Goal: Task Accomplishment & Management: Complete application form

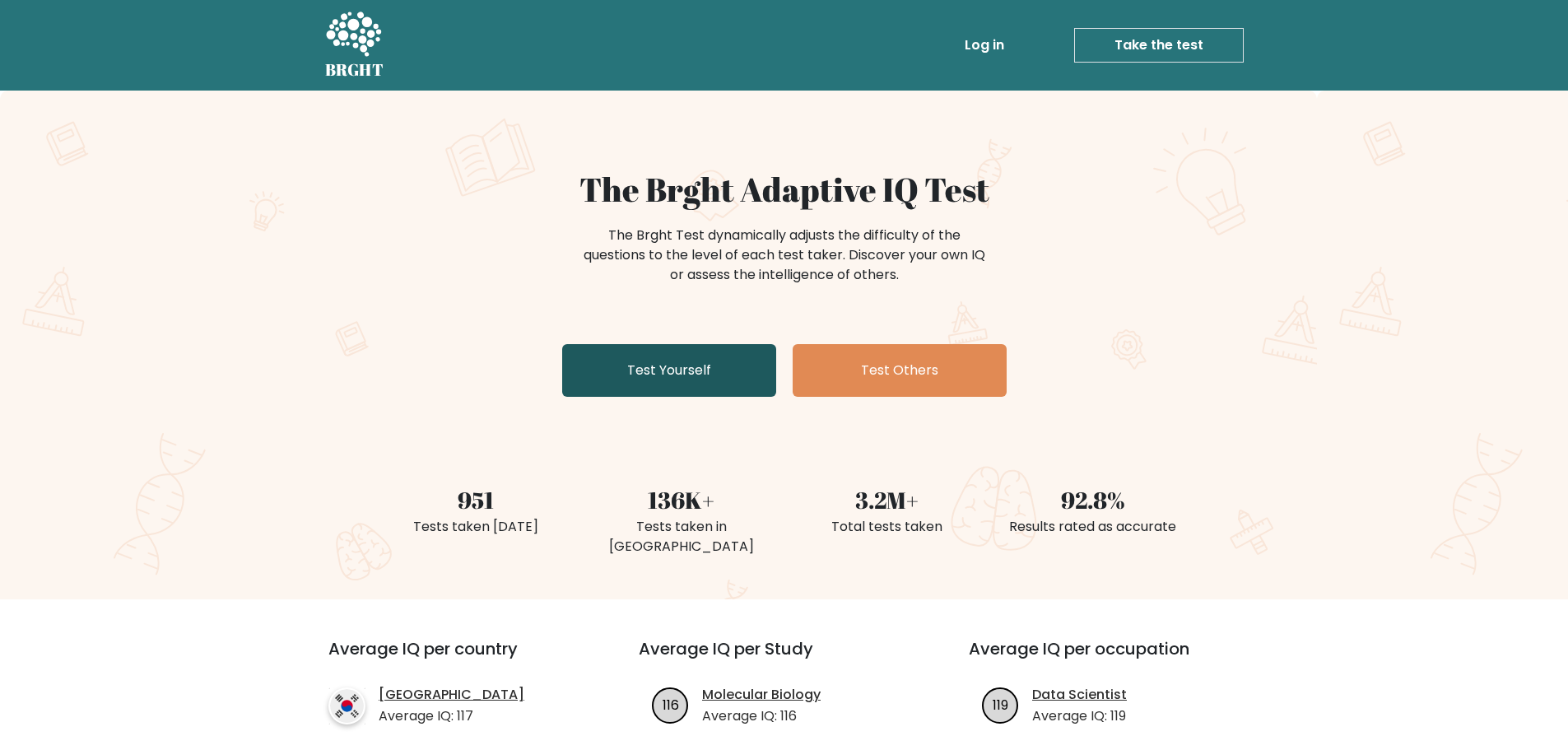
click at [661, 368] on link "Test Yourself" at bounding box center [669, 371] width 214 height 53
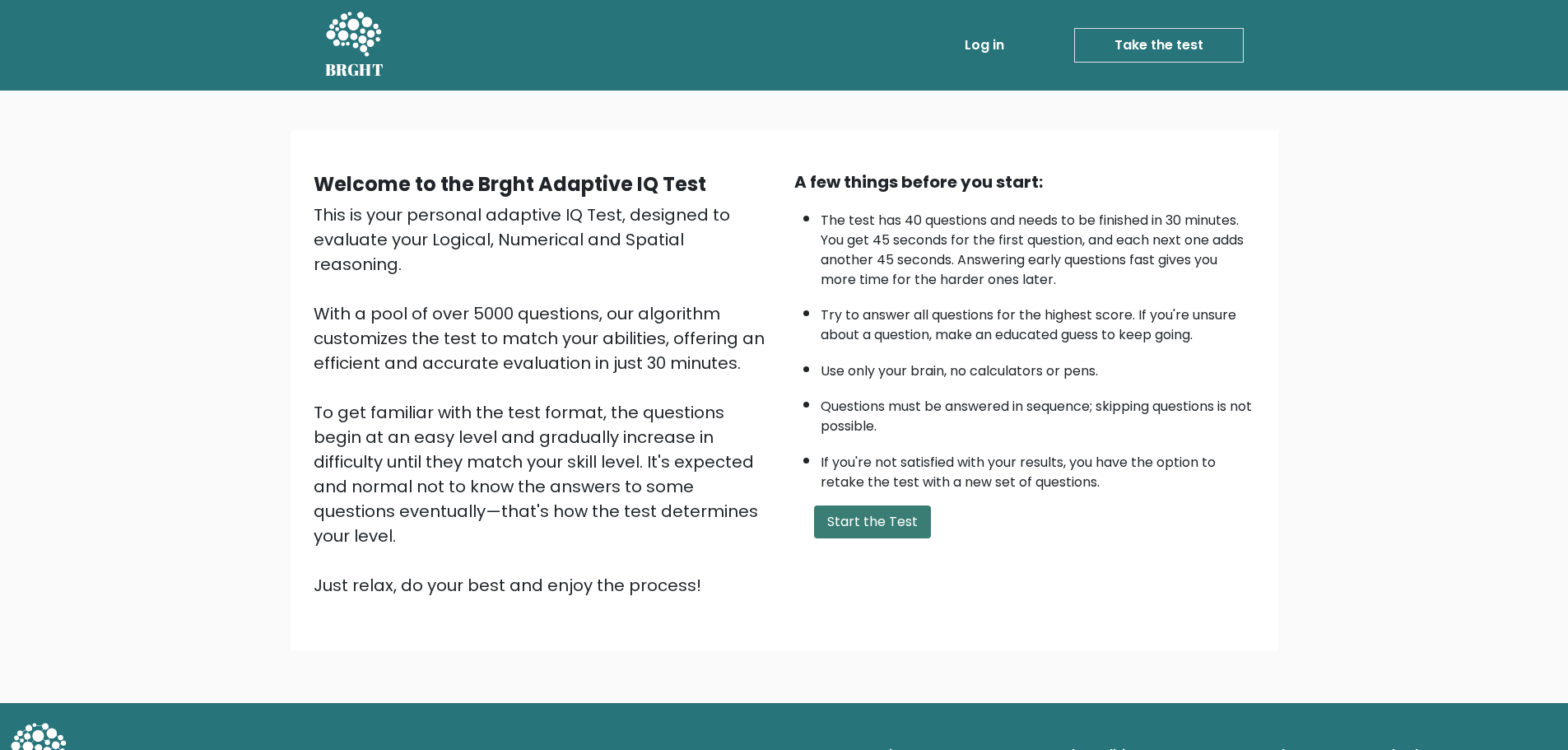
click at [893, 532] on button "Start the Test" at bounding box center [872, 521] width 117 height 33
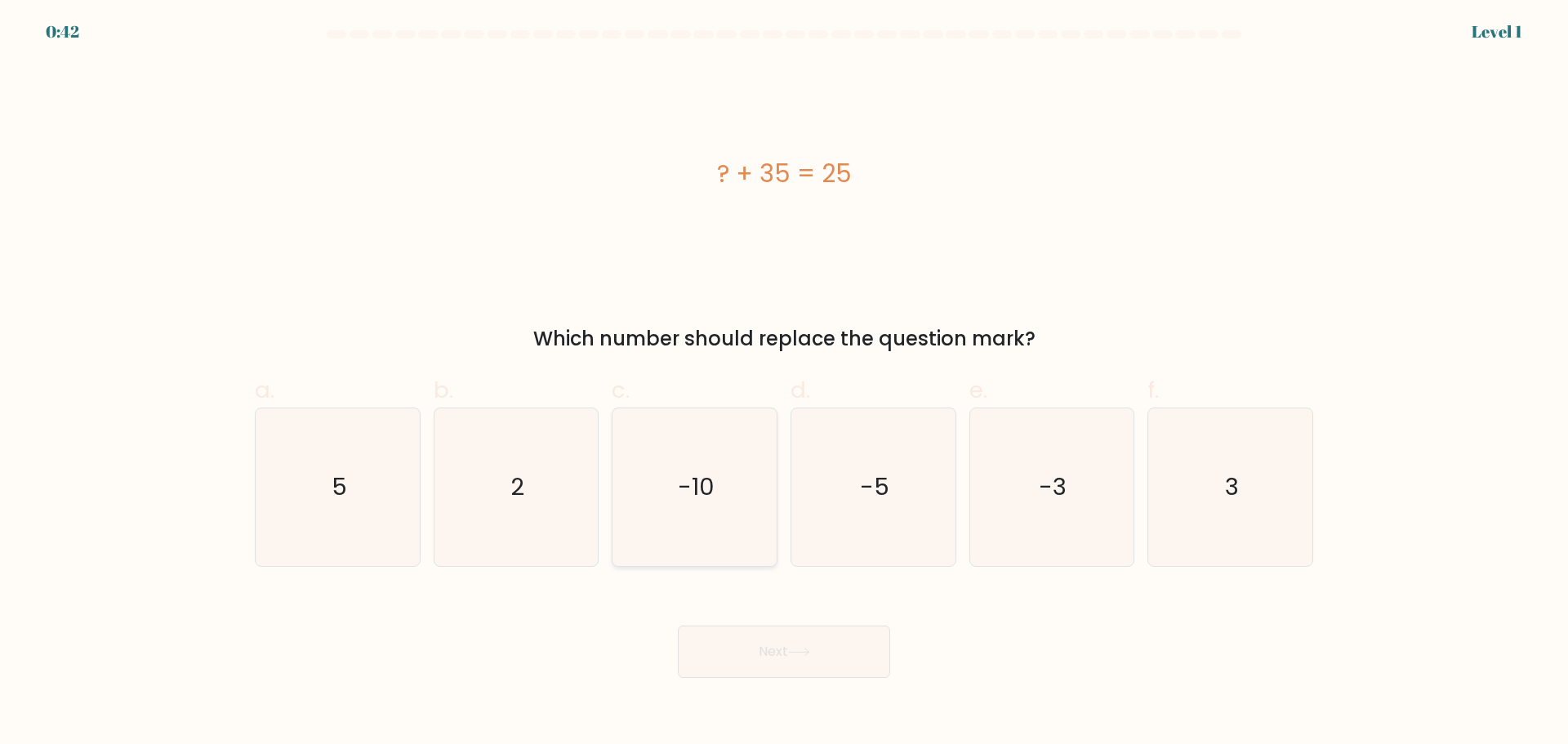
click at [721, 510] on icon "-10" at bounding box center [694, 487] width 157 height 157
click at [784, 383] on input "c. -10" at bounding box center [784, 377] width 1 height 10
radio input "true"
click at [723, 645] on button "Next" at bounding box center [784, 651] width 212 height 52
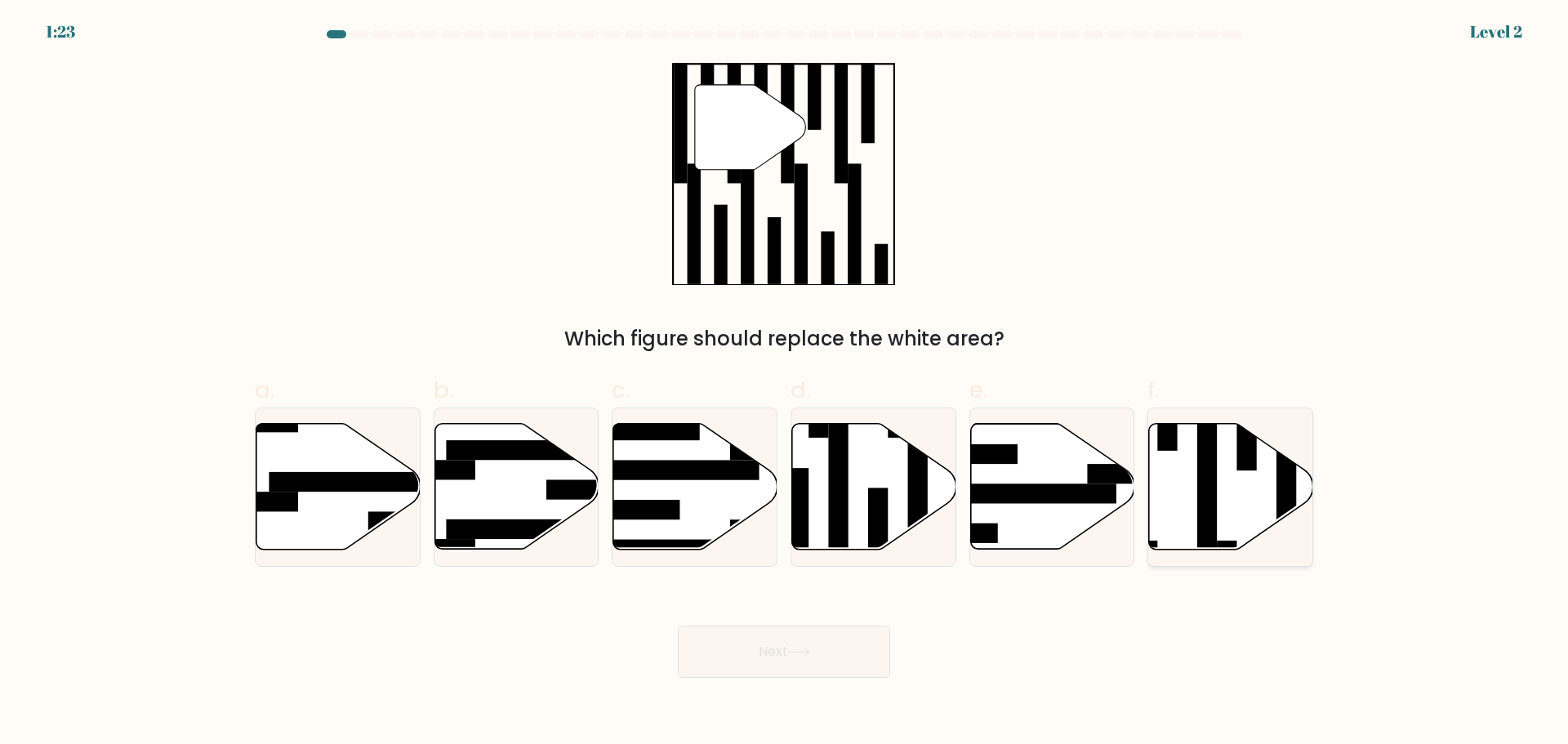
click at [1216, 501] on rect at bounding box center [1207, 480] width 19 height 178
click at [785, 383] on input "f." at bounding box center [784, 377] width 1 height 10
radio input "true"
click at [830, 663] on button "Next" at bounding box center [784, 651] width 212 height 52
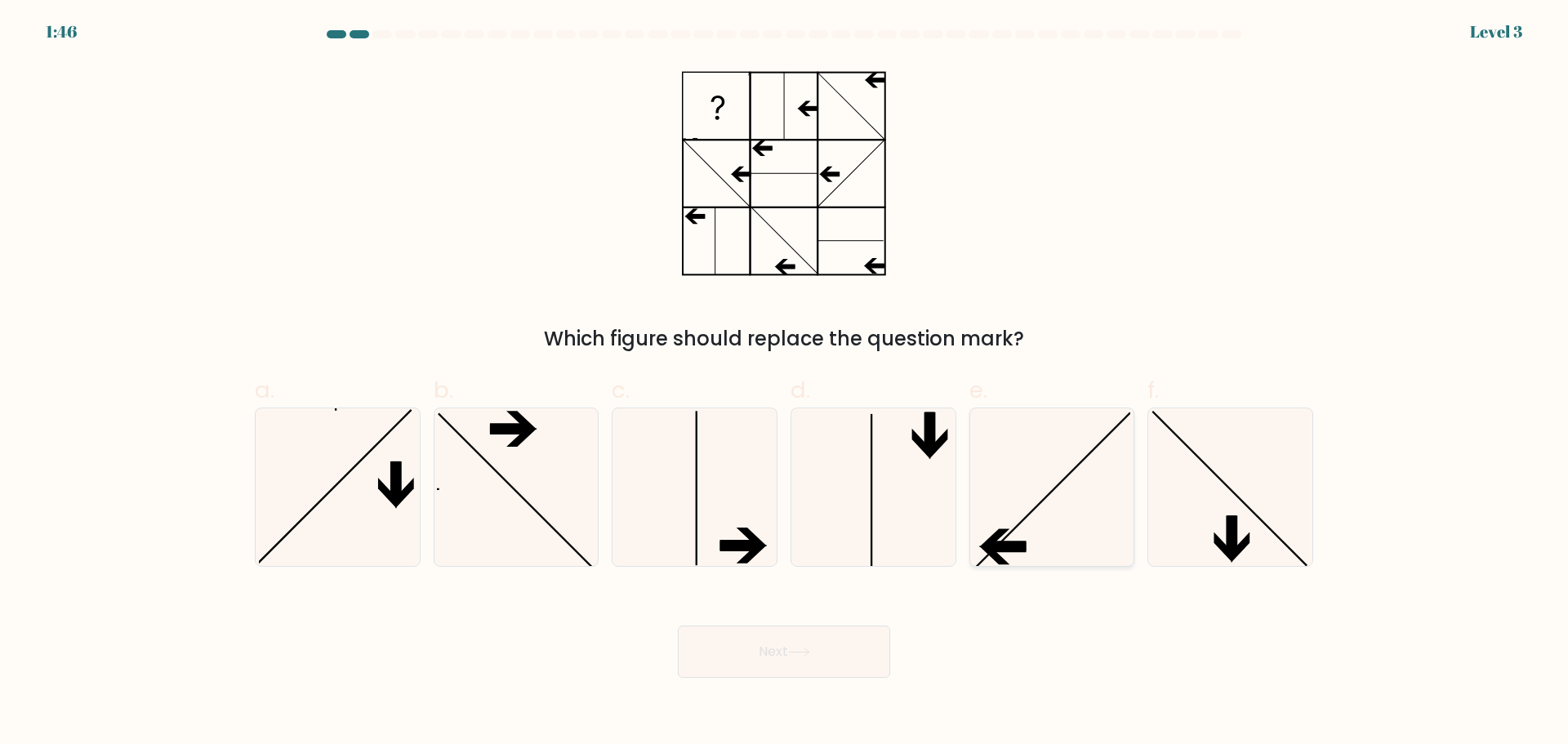
click at [1083, 497] on icon at bounding box center [1052, 487] width 157 height 157
click at [785, 383] on input "e." at bounding box center [784, 377] width 1 height 10
radio input "true"
click at [851, 652] on button "Next" at bounding box center [784, 651] width 212 height 52
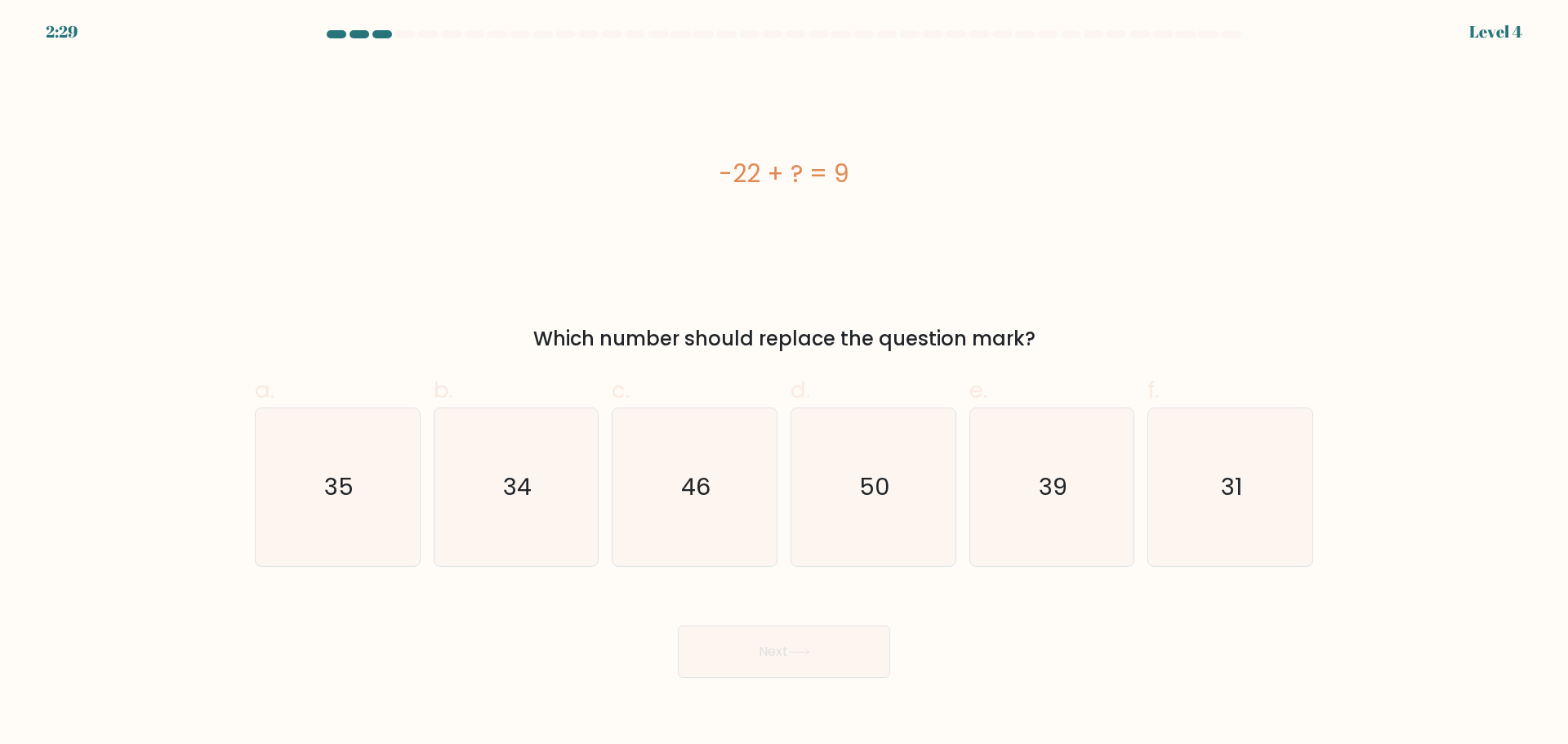
drag, startPoint x: 735, startPoint y: 174, endPoint x: 895, endPoint y: 169, distance: 160.1
click at [894, 169] on div "-22 + ? = 9" at bounding box center [784, 174] width 1059 height 37
click at [895, 169] on div "-22 + ? = 9" at bounding box center [784, 174] width 1059 height 37
click at [1254, 508] on icon "31" at bounding box center [1230, 487] width 157 height 157
click at [785, 383] on input "f. 31" at bounding box center [784, 377] width 1 height 10
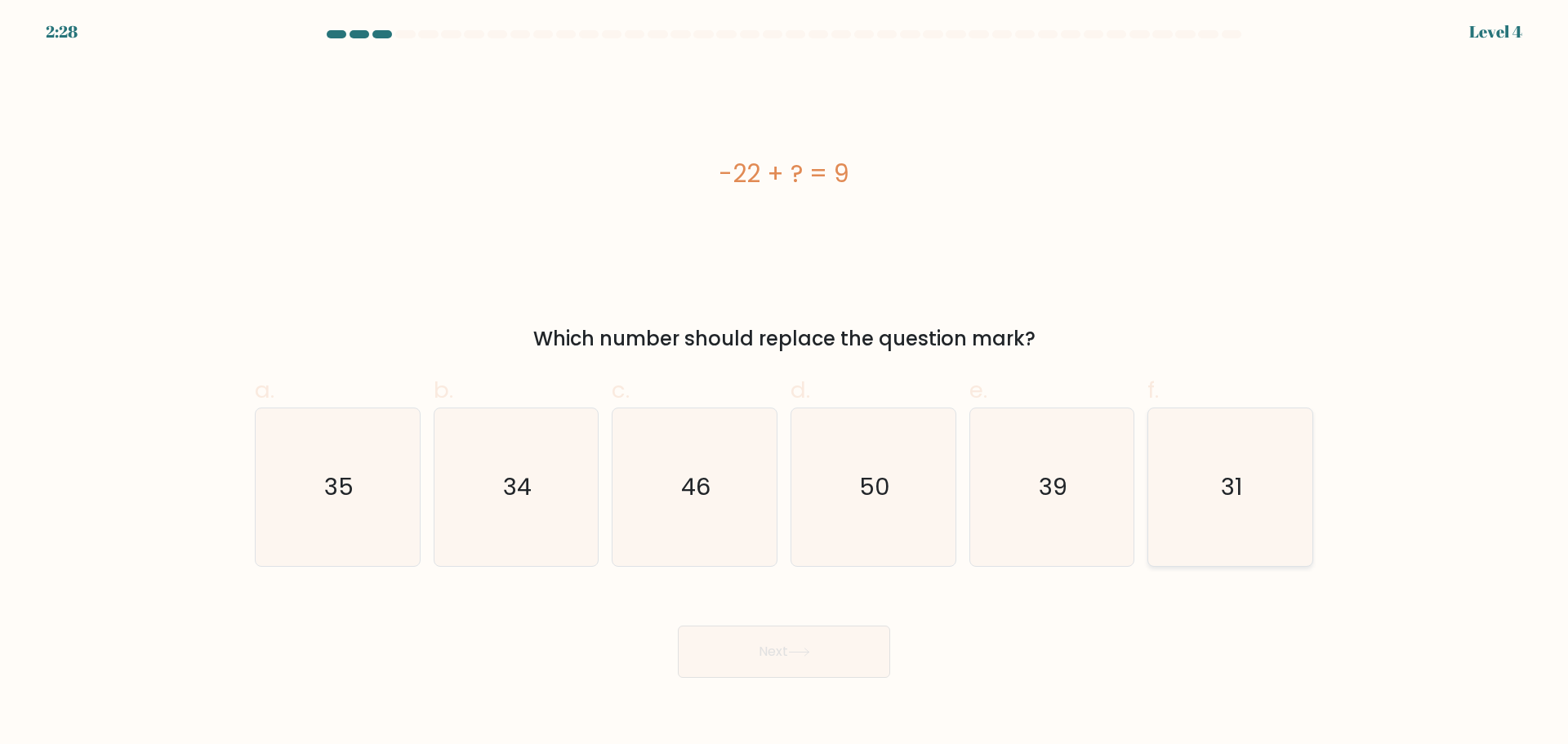
radio input "true"
click at [849, 664] on button "Next" at bounding box center [784, 651] width 212 height 52
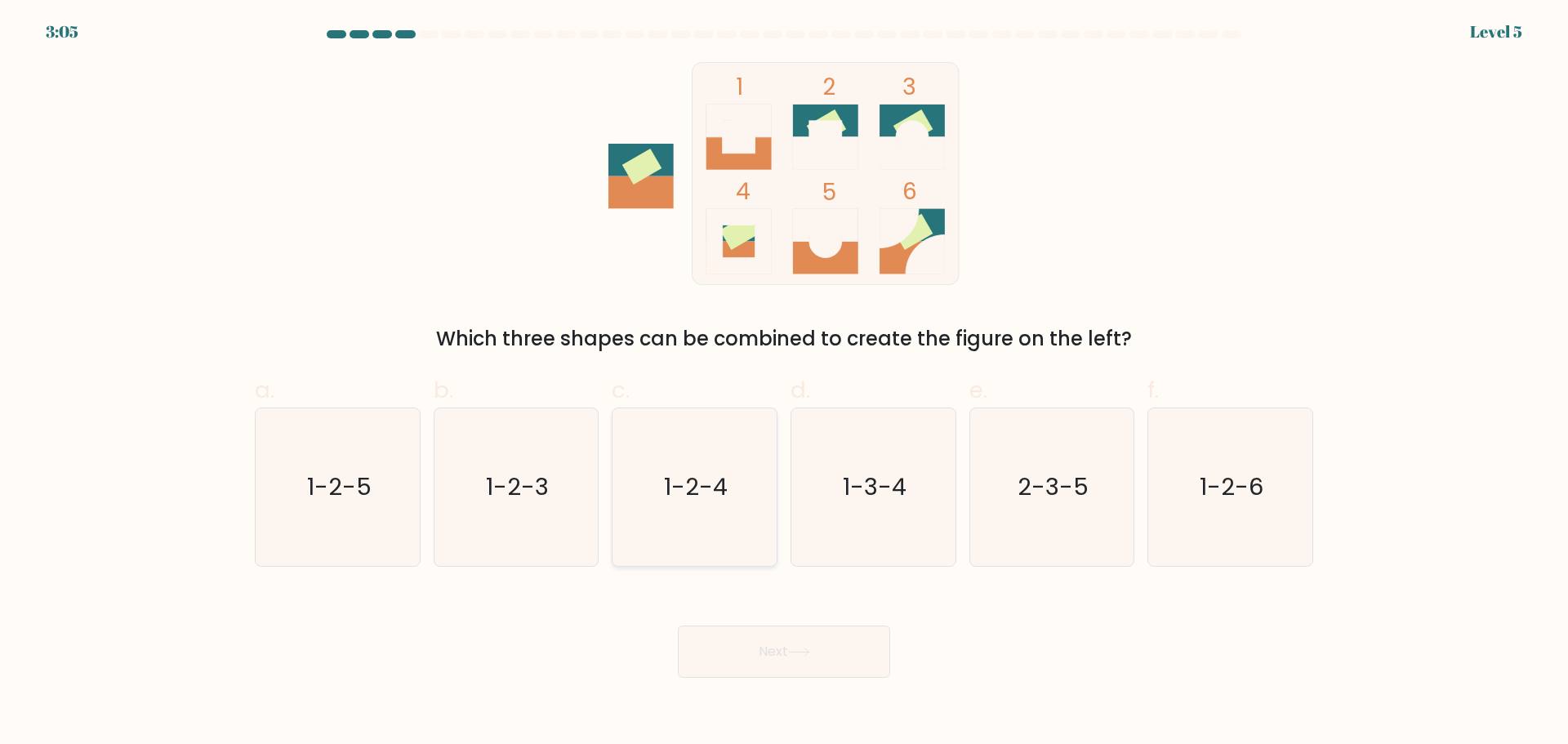
click at [673, 490] on text "1-2-4" at bounding box center [696, 486] width 64 height 32
click at [784, 383] on input "c. 1-2-4" at bounding box center [784, 377] width 1 height 10
radio input "true"
click at [744, 659] on button "Next" at bounding box center [784, 651] width 212 height 52
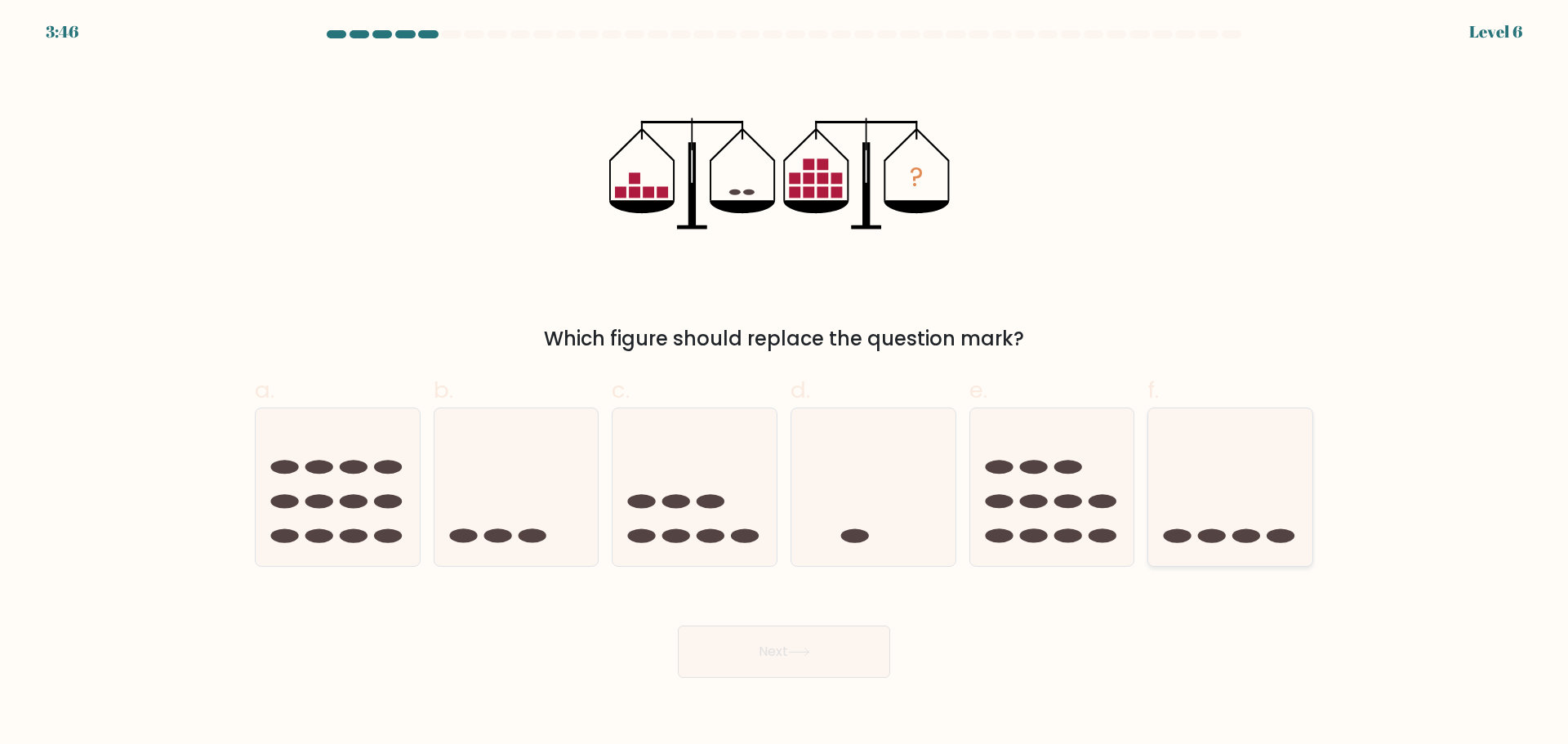
click at [1234, 502] on icon at bounding box center [1231, 486] width 164 height 135
click at [785, 383] on input "f." at bounding box center [784, 377] width 1 height 10
radio input "true"
click at [753, 668] on button "Next" at bounding box center [784, 651] width 212 height 52
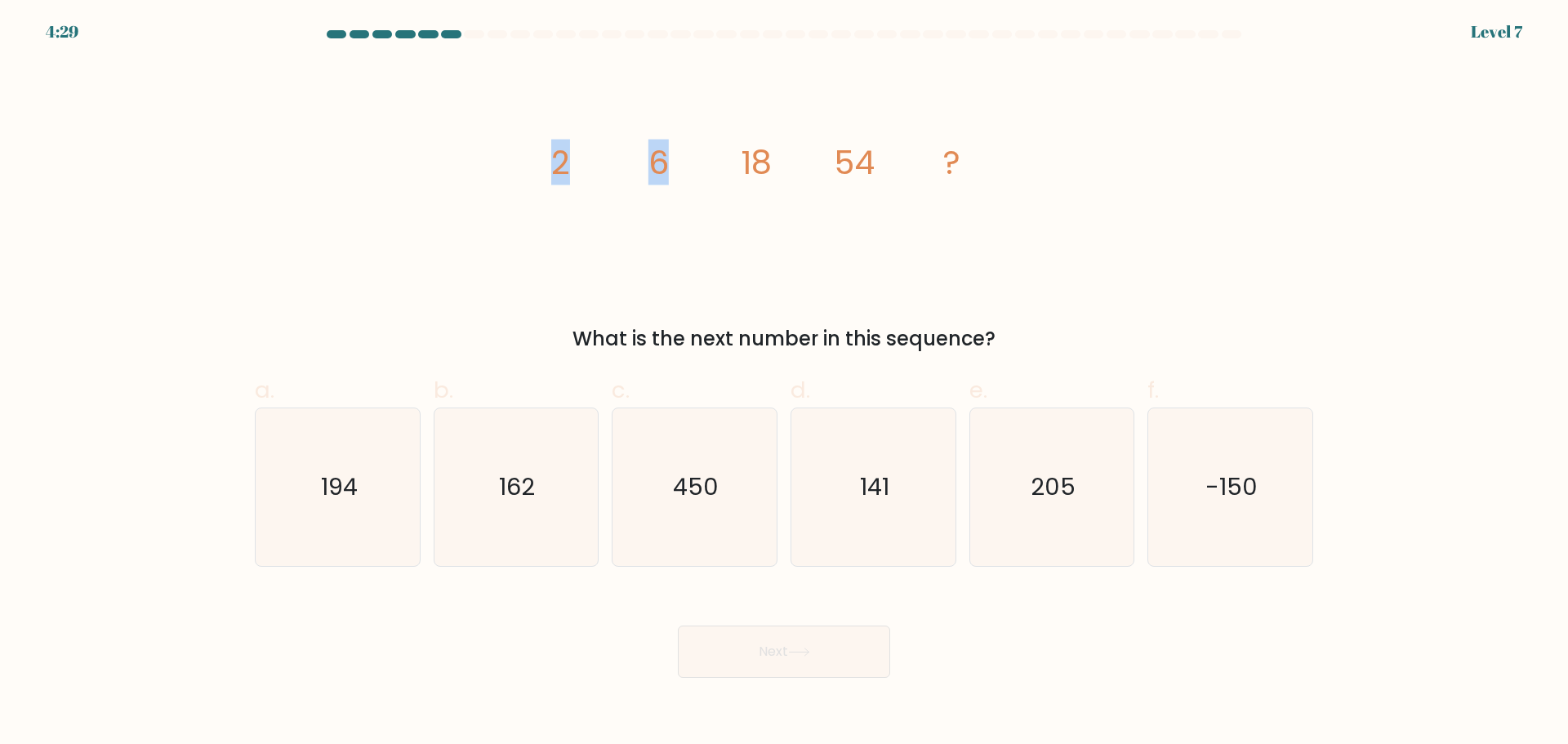
drag, startPoint x: 527, startPoint y: 146, endPoint x: 686, endPoint y: 157, distance: 159.4
click at [683, 157] on div "image/svg+xml 2 6 18 54 ? What is the next number in this sequence?" at bounding box center [784, 208] width 1078 height 292
drag, startPoint x: 686, startPoint y: 157, endPoint x: 703, endPoint y: 160, distance: 17.3
click at [686, 157] on icon "image/svg+xml 2 6 18 54 ?" at bounding box center [784, 173] width 490 height 223
click at [810, 155] on icon "image/svg+xml 2 6 18 54 ?" at bounding box center [784, 173] width 490 height 223
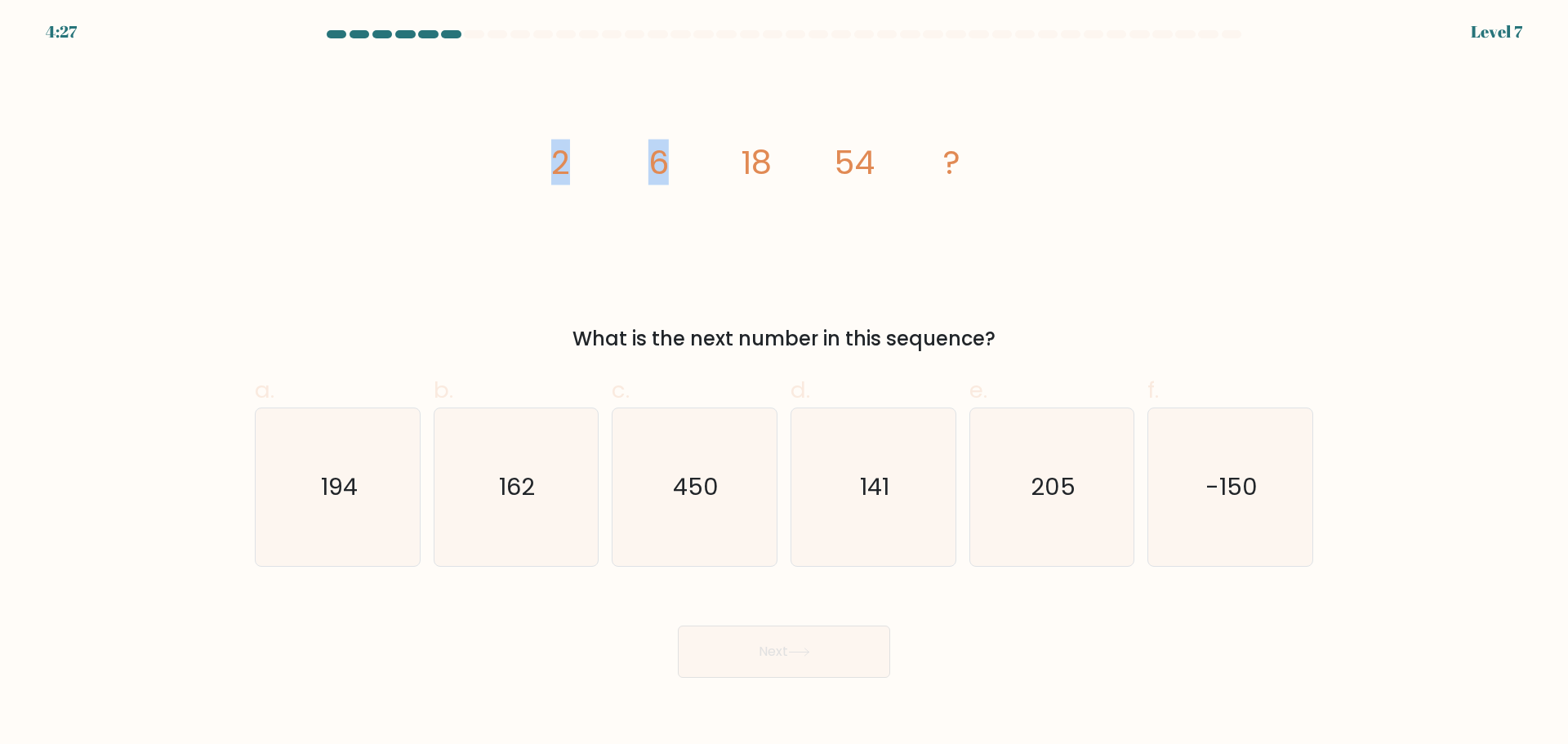
drag, startPoint x: 560, startPoint y: 161, endPoint x: 683, endPoint y: 168, distance: 123.2
click at [683, 168] on icon "image/svg+xml 2 6 18 54 ?" at bounding box center [784, 173] width 490 height 223
click at [464, 497] on icon "162" at bounding box center [515, 487] width 157 height 157
click at [784, 383] on input "b. 162" at bounding box center [784, 377] width 1 height 10
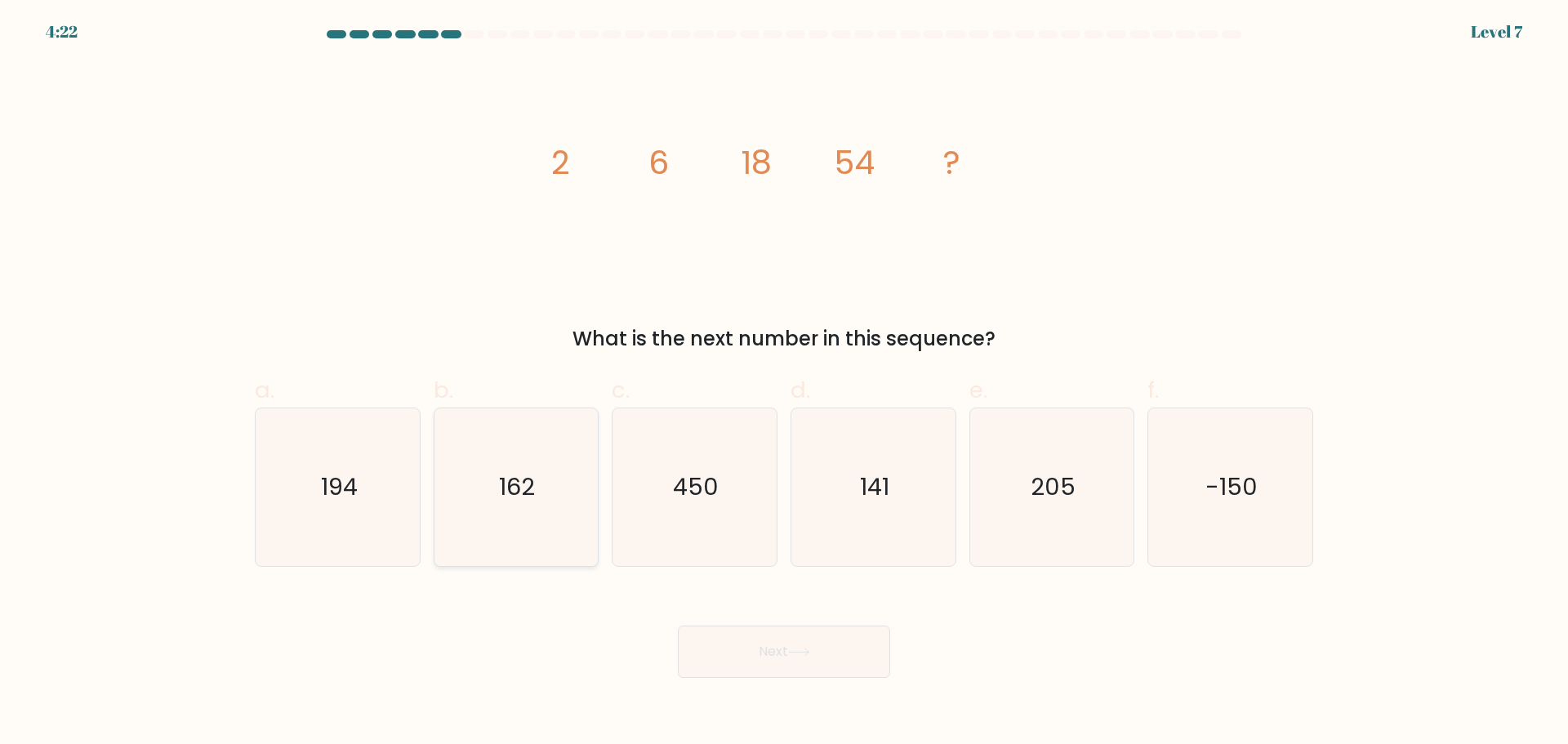
radio input "true"
click at [744, 672] on button "Next" at bounding box center [784, 651] width 212 height 52
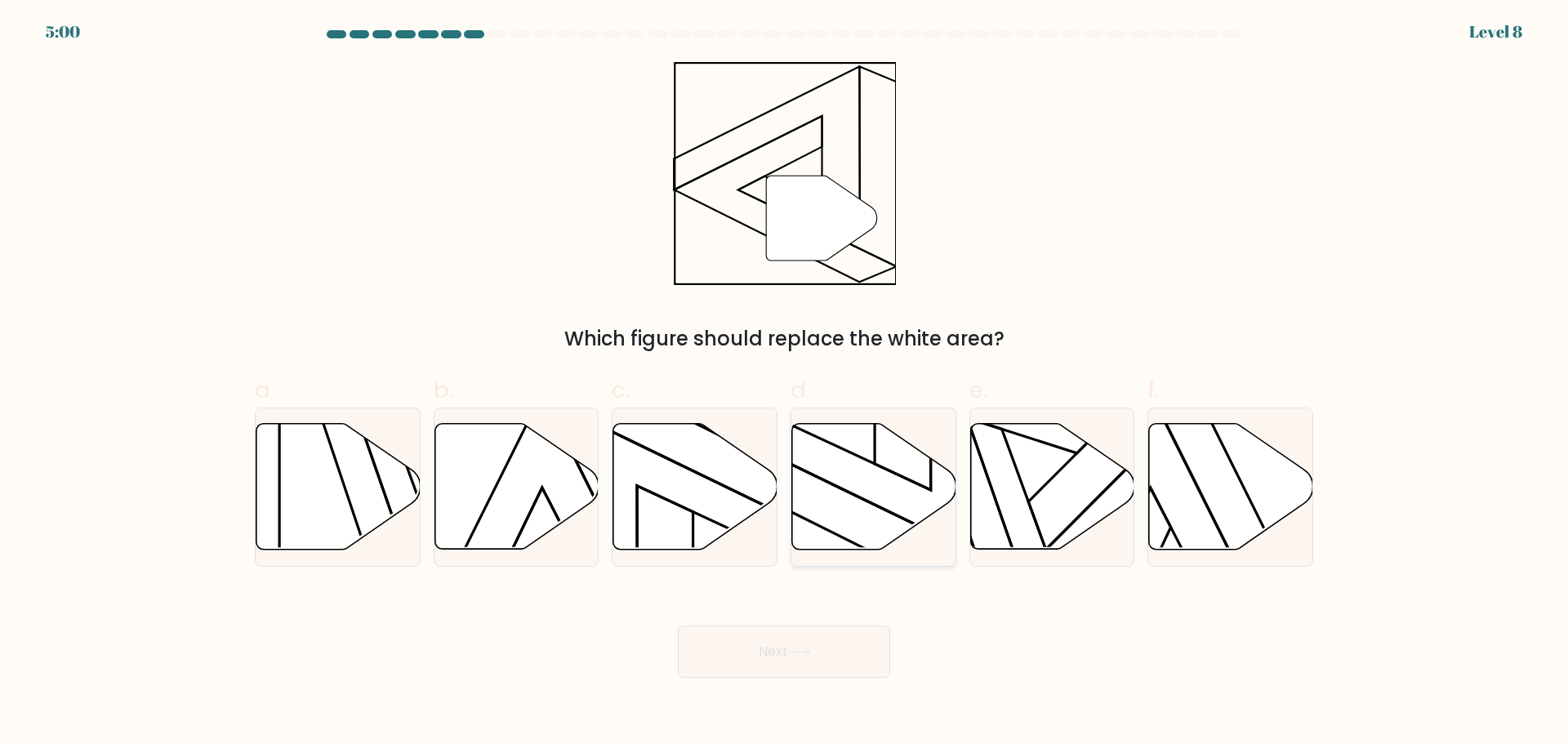
click at [895, 526] on icon at bounding box center [874, 486] width 164 height 126
click at [785, 383] on input "d." at bounding box center [784, 377] width 1 height 10
radio input "true"
click at [827, 659] on button "Next" at bounding box center [784, 651] width 212 height 52
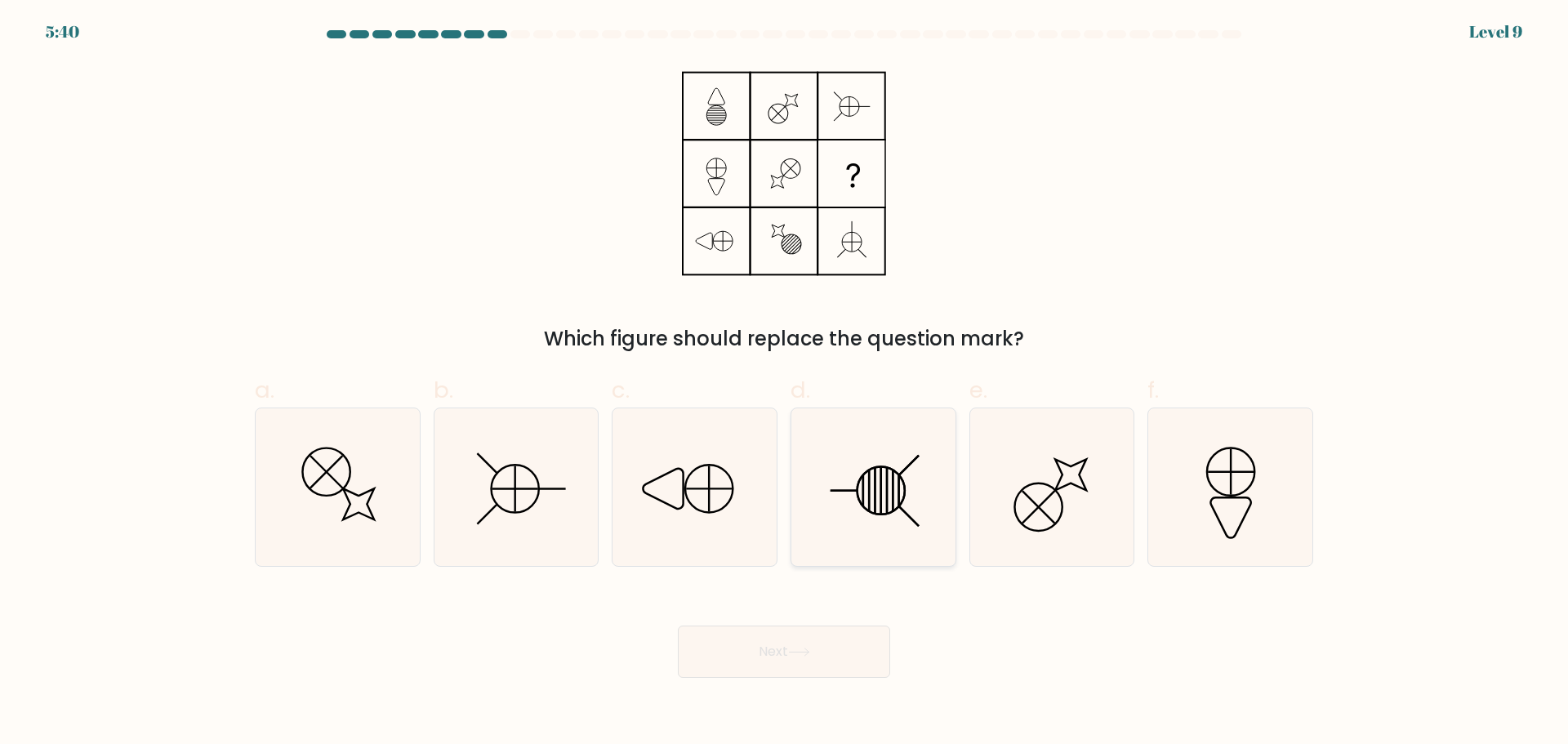
click at [869, 496] on line at bounding box center [869, 491] width 0 height 42
click at [785, 383] on input "d." at bounding box center [784, 377] width 1 height 10
radio input "true"
click at [824, 650] on button "Next" at bounding box center [784, 651] width 212 height 52
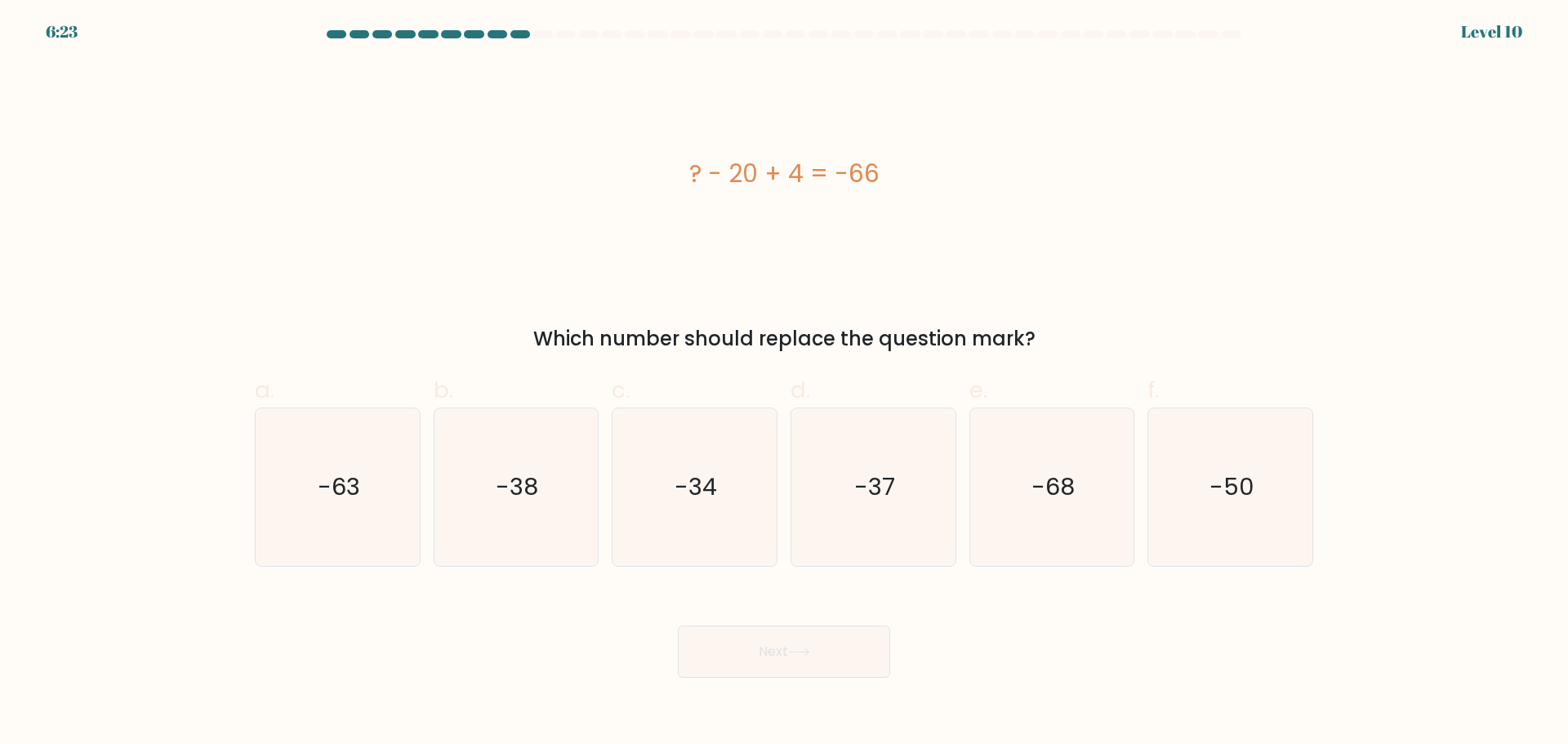
drag, startPoint x: 650, startPoint y: 183, endPoint x: 992, endPoint y: 183, distance: 342.0
click at [991, 183] on div "? - 20 + 4 = -66" at bounding box center [784, 174] width 1059 height 37
click at [992, 183] on div "? - 20 + 4 = -66" at bounding box center [784, 174] width 1059 height 37
click at [1254, 479] on icon "-50" at bounding box center [1230, 487] width 157 height 157
click at [785, 383] on input "f. -50" at bounding box center [784, 377] width 1 height 10
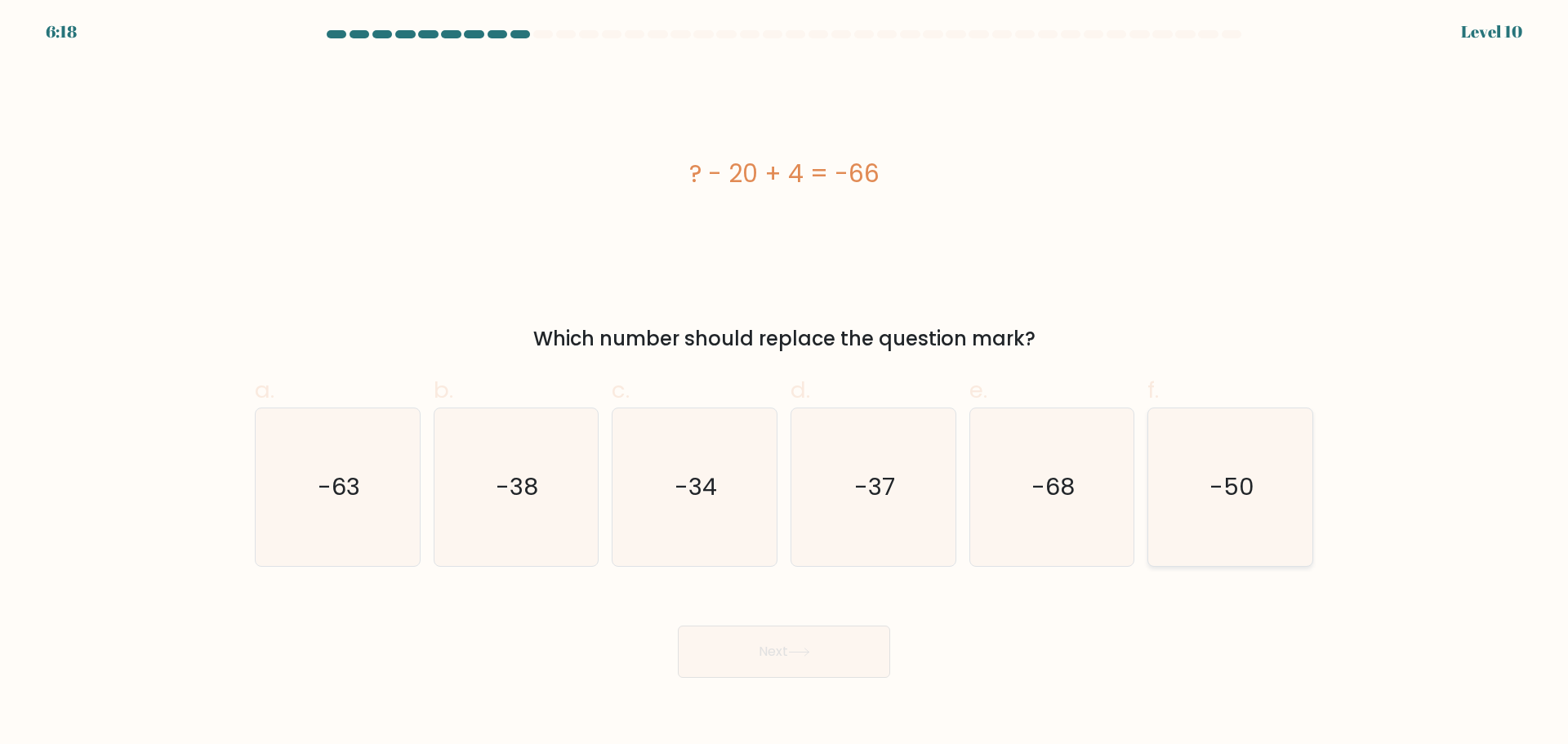
radio input "true"
click at [743, 668] on button "Next" at bounding box center [784, 651] width 212 height 52
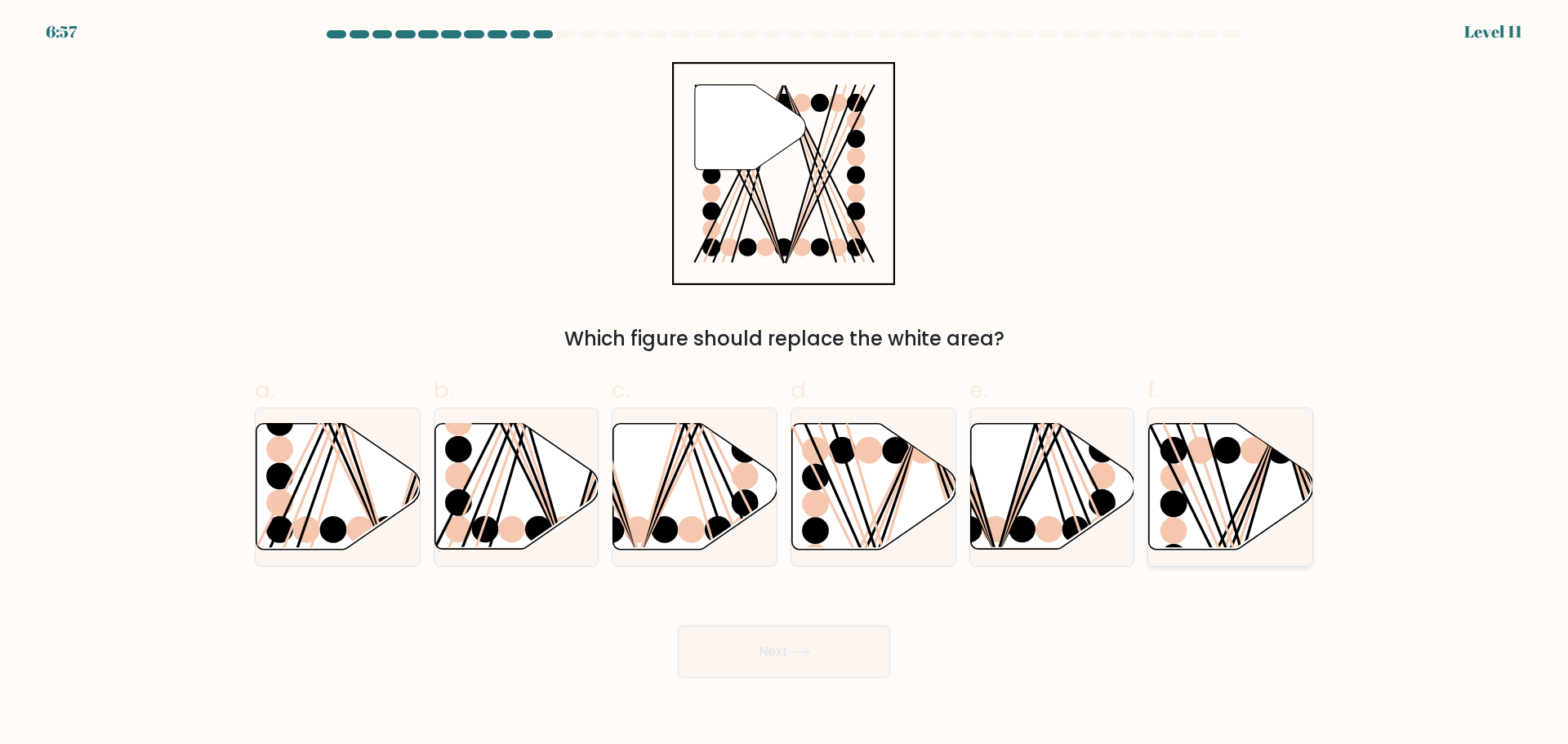
click at [1297, 499] on icon at bounding box center [1232, 486] width 164 height 126
click at [785, 383] on input "f." at bounding box center [784, 377] width 1 height 10
radio input "true"
click at [763, 655] on button "Next" at bounding box center [784, 651] width 212 height 52
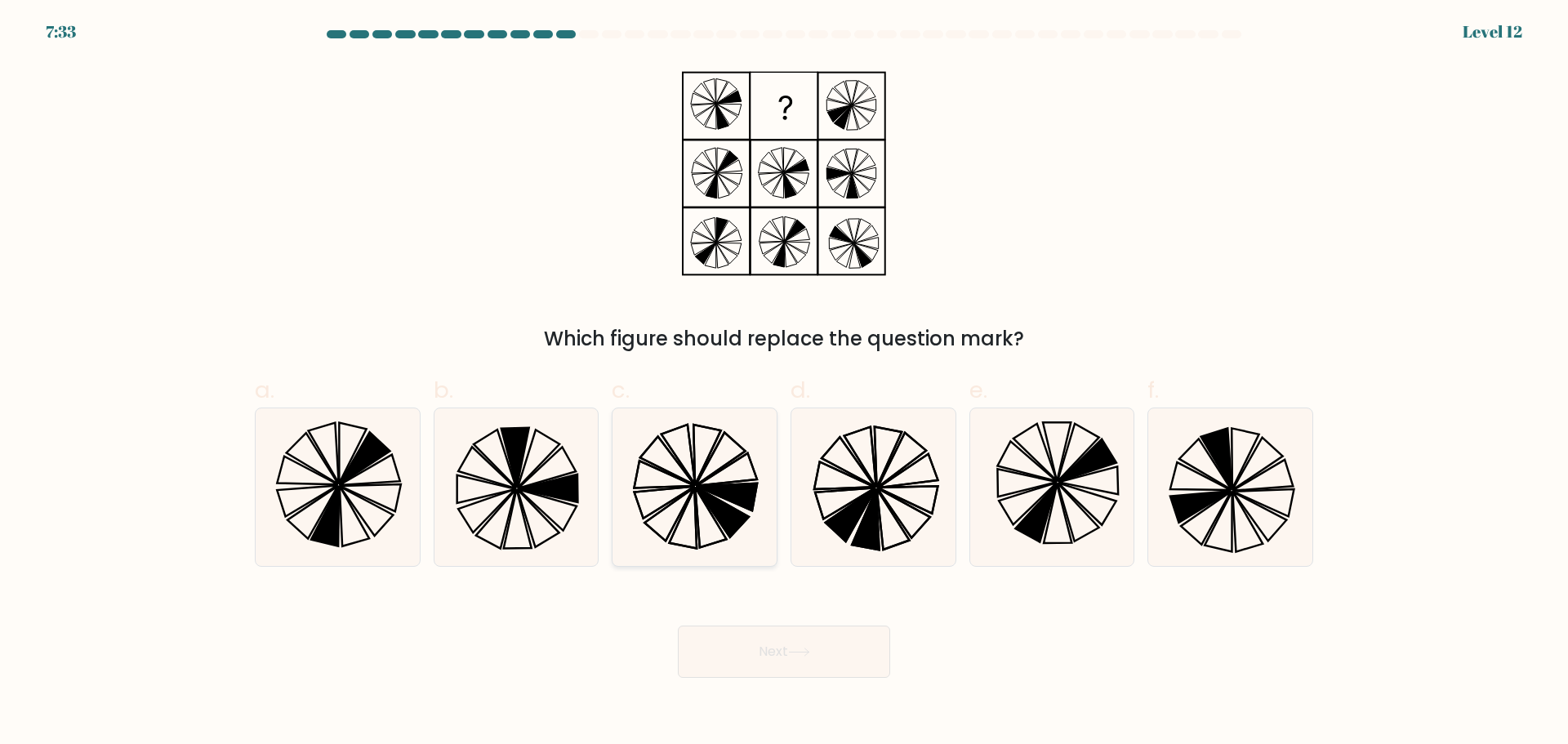
click at [716, 526] on icon at bounding box center [694, 487] width 157 height 157
click at [784, 383] on input "c." at bounding box center [784, 377] width 1 height 10
radio input "true"
click at [769, 656] on button "Next" at bounding box center [784, 651] width 212 height 52
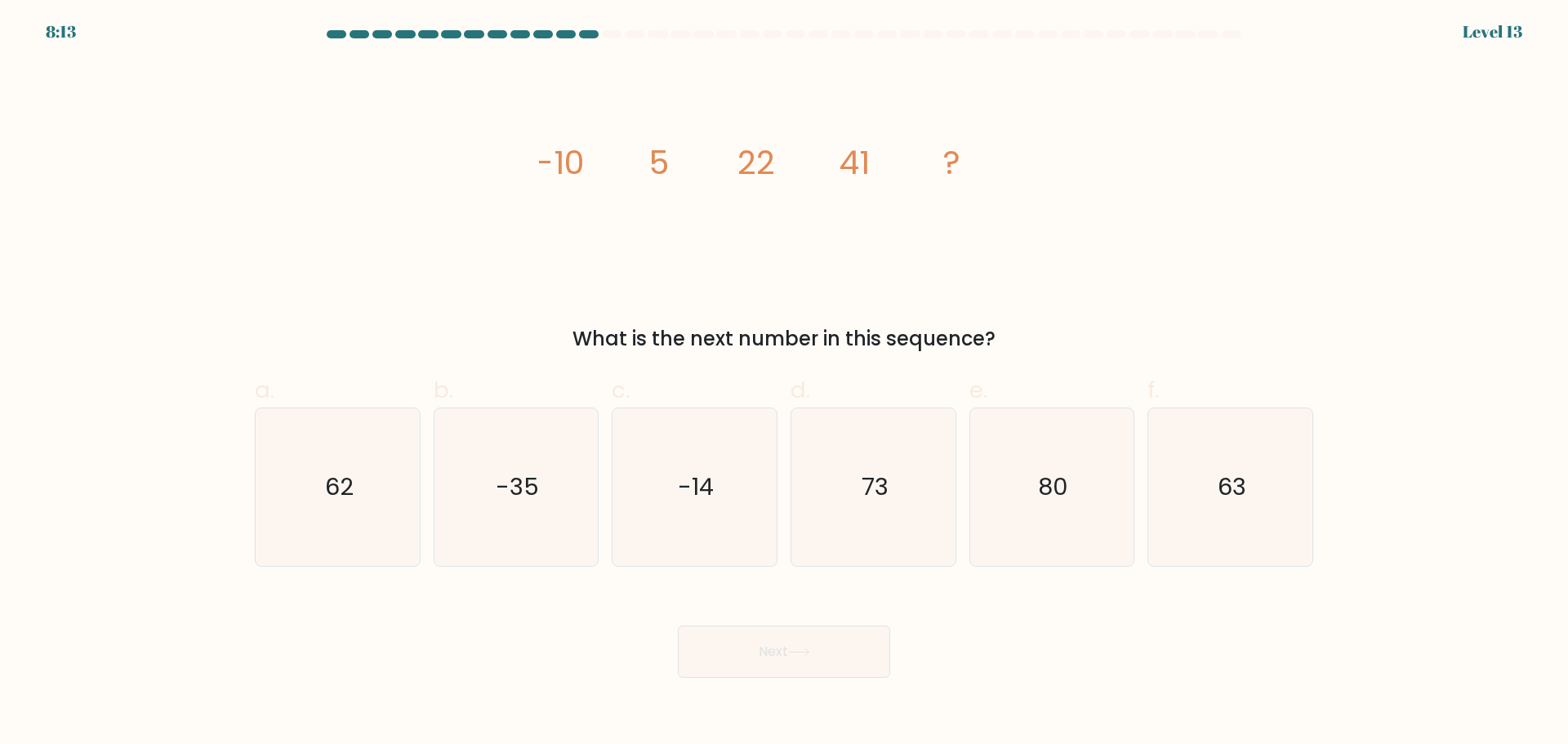
drag, startPoint x: 563, startPoint y: 146, endPoint x: 655, endPoint y: 149, distance: 92.0
click at [653, 149] on div "image/svg+xml -10 5 22 41 ? What is the next number in this sequence?" at bounding box center [784, 208] width 1078 height 292
click at [655, 149] on tspan "5" at bounding box center [658, 162] width 20 height 45
drag, startPoint x: 652, startPoint y: 152, endPoint x: 717, endPoint y: 153, distance: 65.0
click at [717, 153] on icon "image/svg+xml -10 5 22 41 ?" at bounding box center [784, 173] width 490 height 223
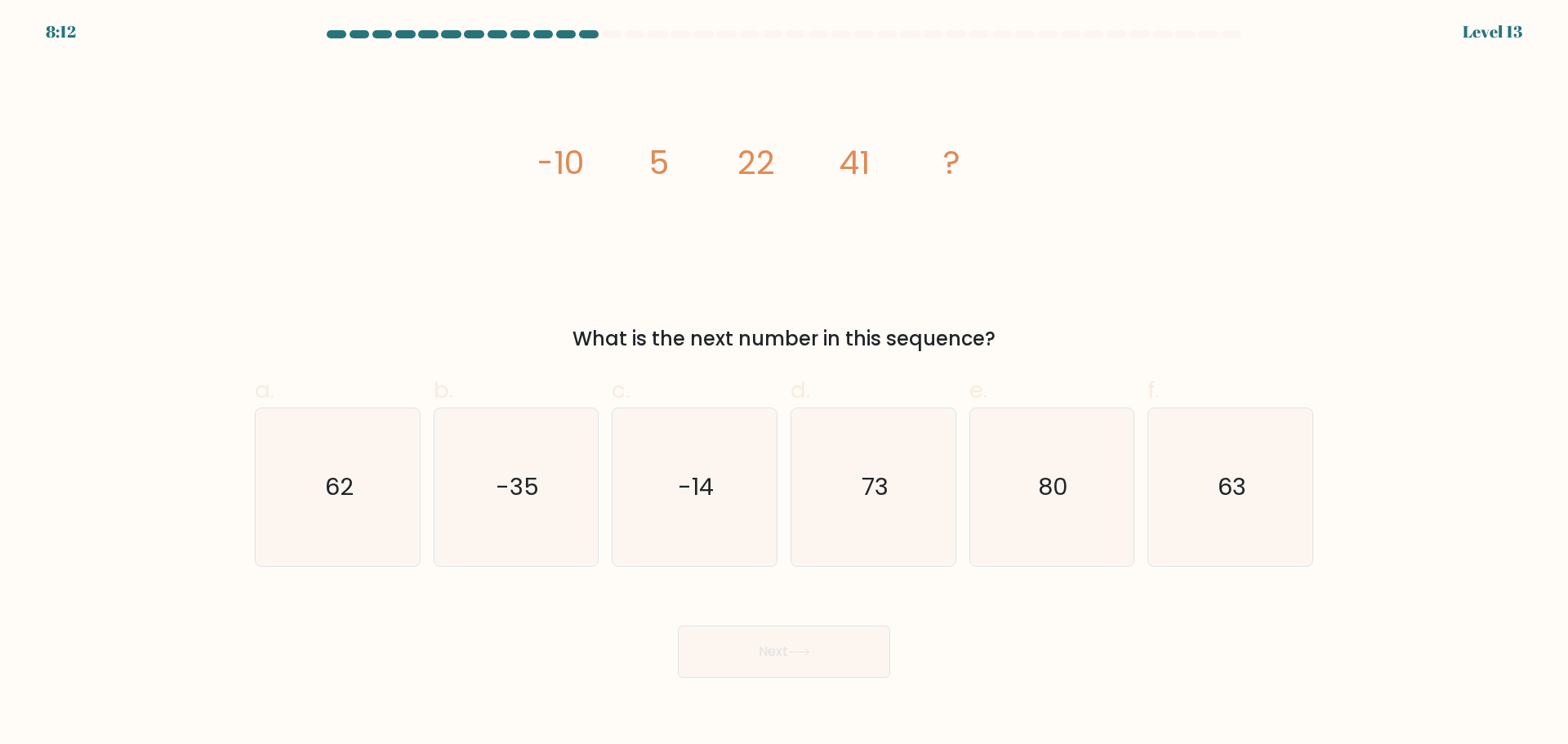
click at [756, 153] on tspan "22" at bounding box center [756, 162] width 38 height 45
drag, startPoint x: 735, startPoint y: 161, endPoint x: 781, endPoint y: 162, distance: 46.0
click at [781, 162] on icon "image/svg+xml -10 5 22 41 ?" at bounding box center [784, 173] width 490 height 223
drag, startPoint x: 549, startPoint y: 163, endPoint x: 667, endPoint y: 163, distance: 118.0
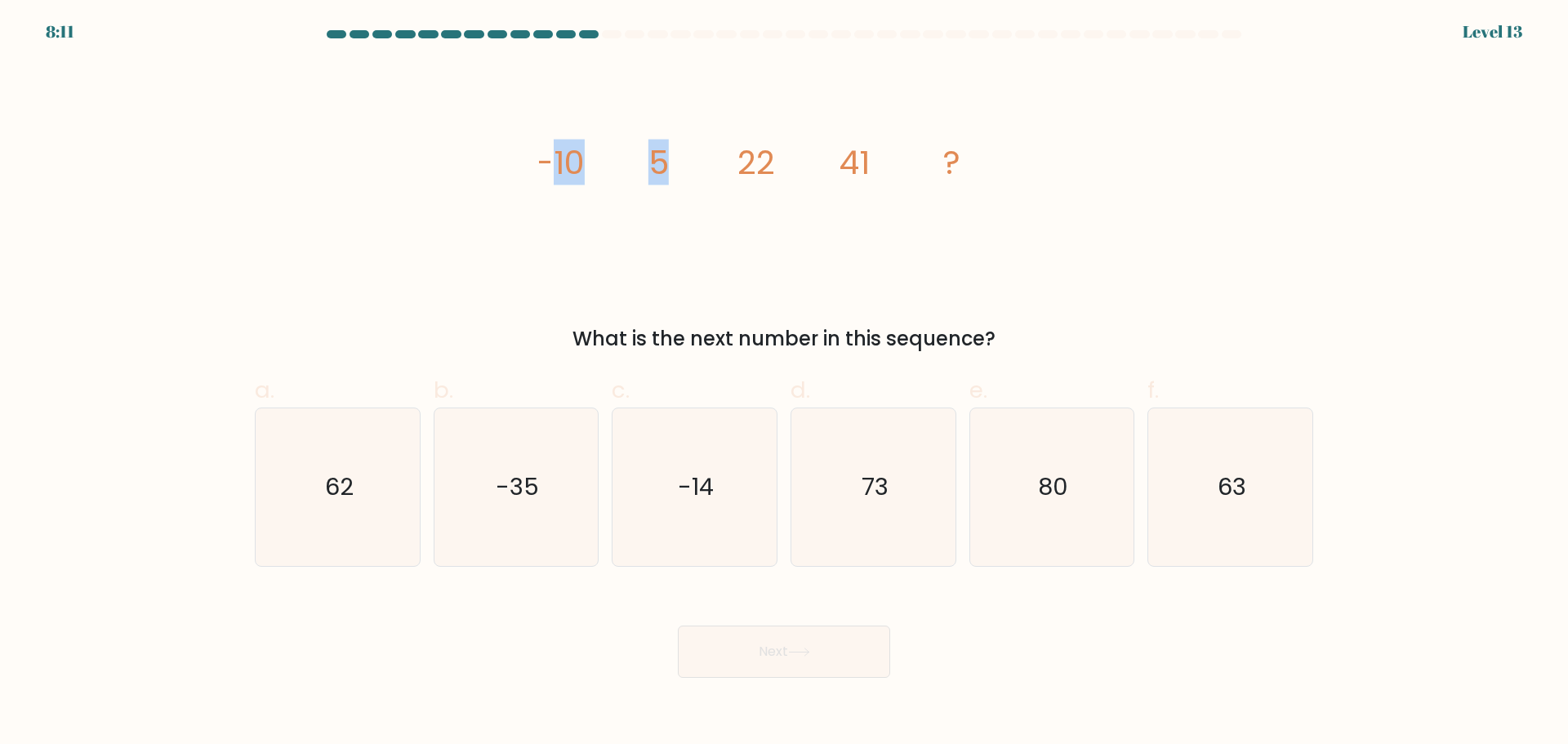
click at [665, 163] on g "-10 5 22 41 ?" at bounding box center [748, 162] width 425 height 45
click at [667, 163] on tspan "5" at bounding box center [658, 162] width 20 height 45
drag, startPoint x: 551, startPoint y: 160, endPoint x: 651, endPoint y: 160, distance: 100.0
click at [646, 160] on icon "image/svg+xml -10 5 22 41 ?" at bounding box center [784, 173] width 490 height 223
click at [652, 160] on tspan "5" at bounding box center [658, 162] width 20 height 45
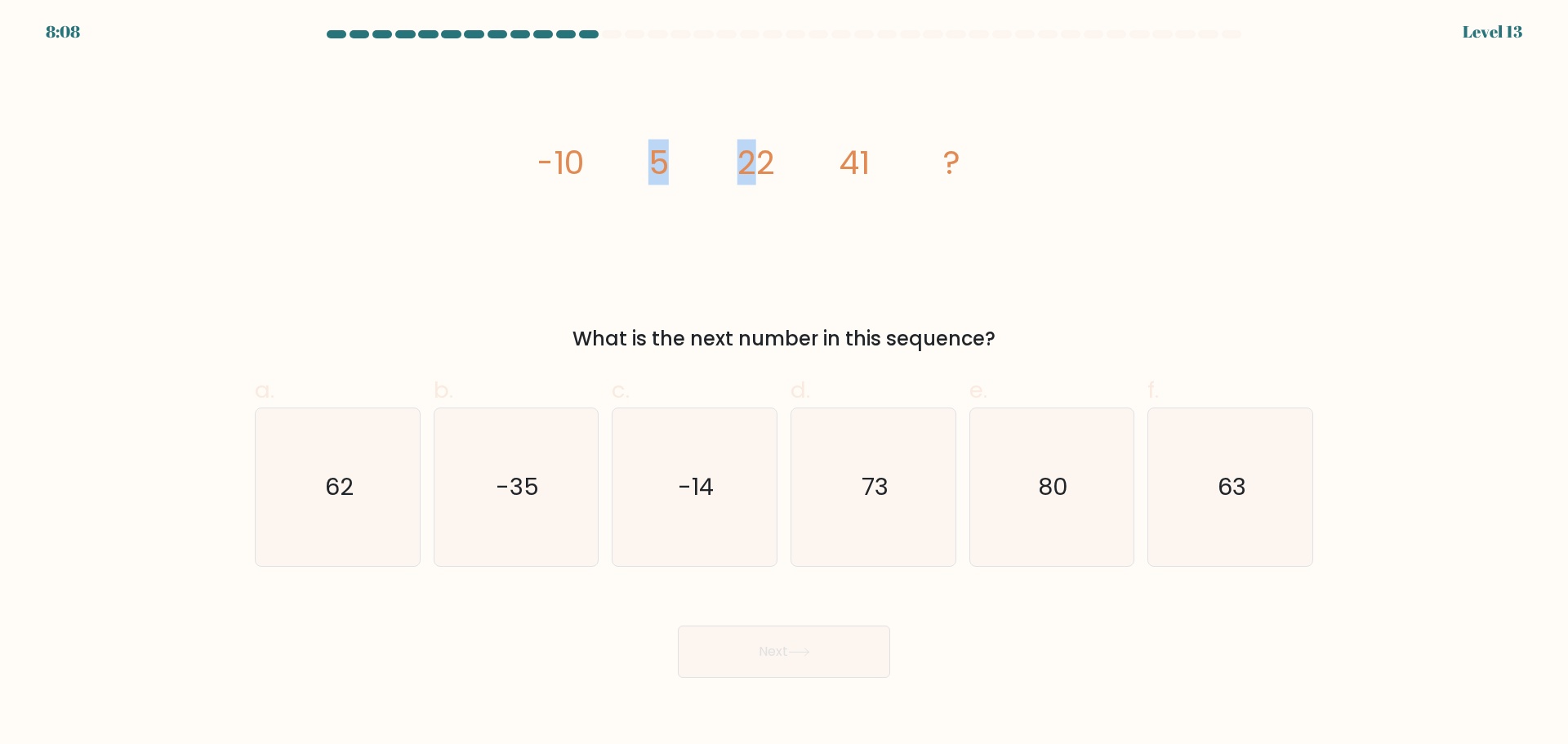
drag, startPoint x: 646, startPoint y: 162, endPoint x: 765, endPoint y: 163, distance: 119.0
click at [765, 163] on icon "image/svg+xml -10 5 22 41 ?" at bounding box center [784, 173] width 490 height 223
click at [770, 163] on tspan "22" at bounding box center [756, 162] width 38 height 45
drag, startPoint x: 842, startPoint y: 159, endPoint x: 863, endPoint y: 161, distance: 21.1
click at [863, 161] on tspan "41" at bounding box center [854, 162] width 31 height 45
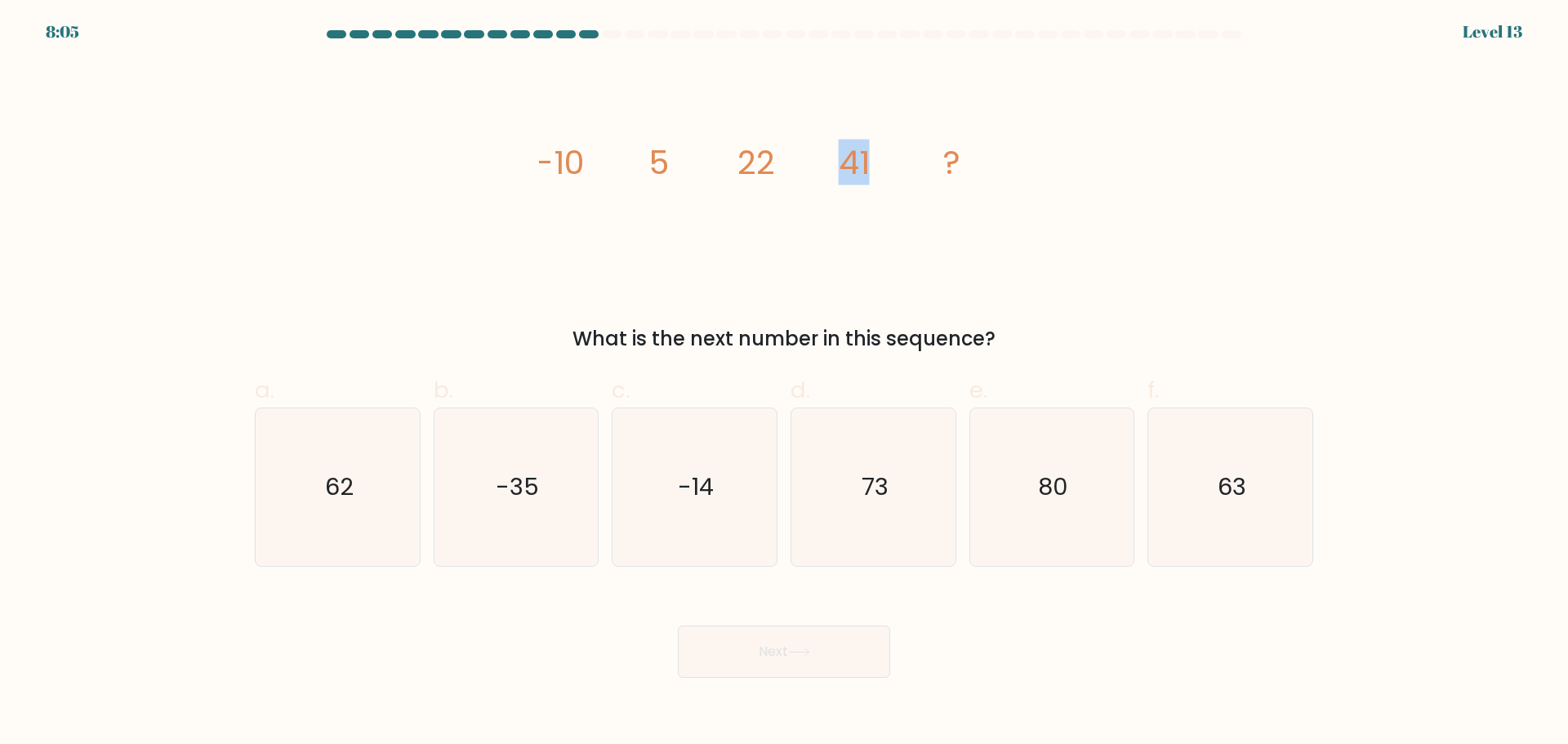
drag, startPoint x: 869, startPoint y: 157, endPoint x: 813, endPoint y: 156, distance: 56.0
click at [813, 156] on icon "image/svg+xml -10 5 22 41 ?" at bounding box center [784, 173] width 490 height 223
click at [259, 502] on icon "62" at bounding box center [337, 487] width 157 height 157
click at [784, 383] on input "a. 62" at bounding box center [784, 377] width 1 height 10
radio input "true"
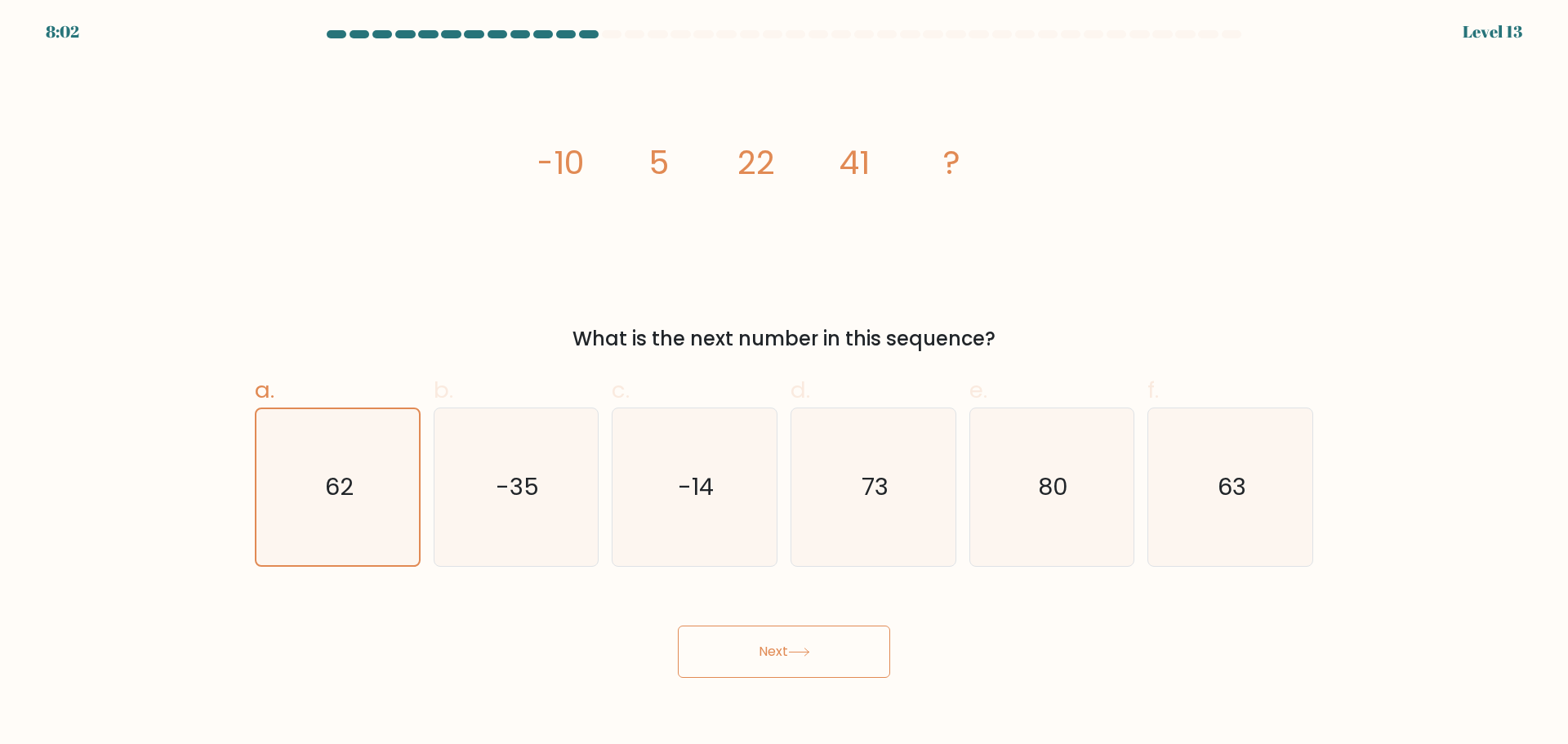
click at [718, 638] on button "Next" at bounding box center [784, 651] width 212 height 52
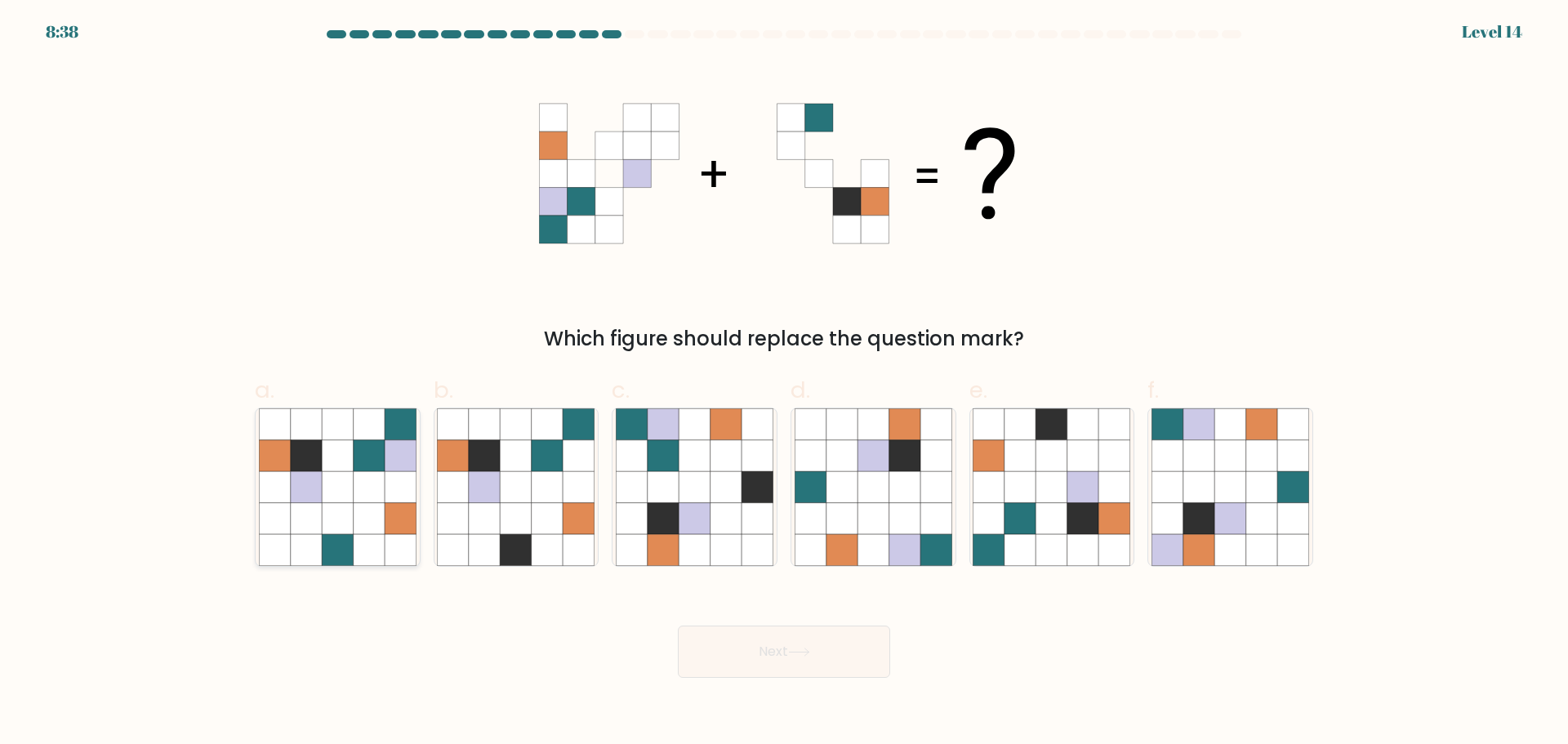
click at [353, 540] on icon at bounding box center [337, 550] width 31 height 31
click at [784, 383] on input "a." at bounding box center [784, 377] width 1 height 10
radio input "true"
drag, startPoint x: 570, startPoint y: 509, endPoint x: 635, endPoint y: 585, distance: 100.0
click at [635, 585] on form at bounding box center [784, 355] width 1568 height 648
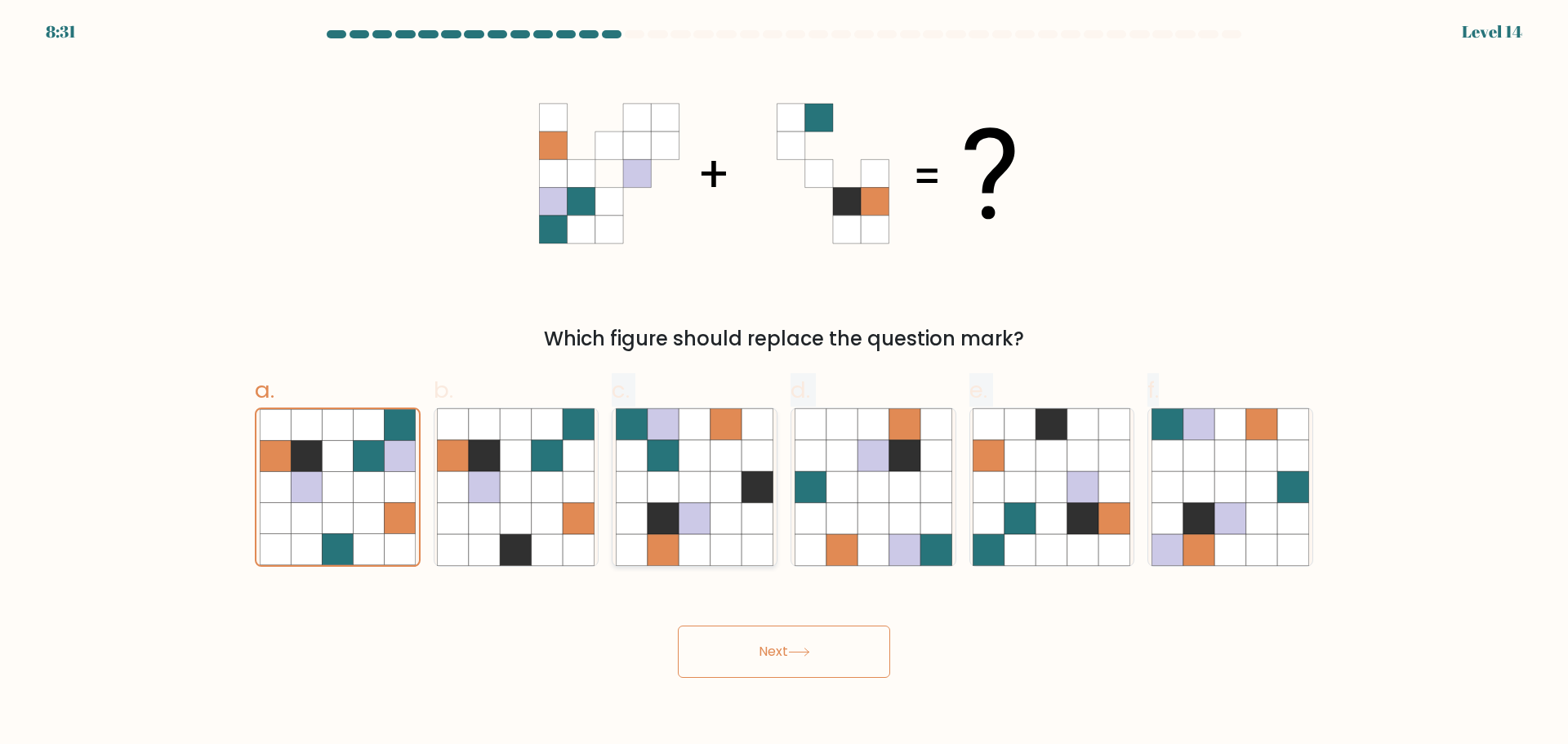
click at [725, 533] on icon at bounding box center [727, 518] width 31 height 31
click at [784, 383] on input "c." at bounding box center [784, 377] width 1 height 10
radio input "true"
click at [370, 501] on icon at bounding box center [370, 487] width 31 height 31
click at [784, 383] on input "a." at bounding box center [784, 377] width 1 height 10
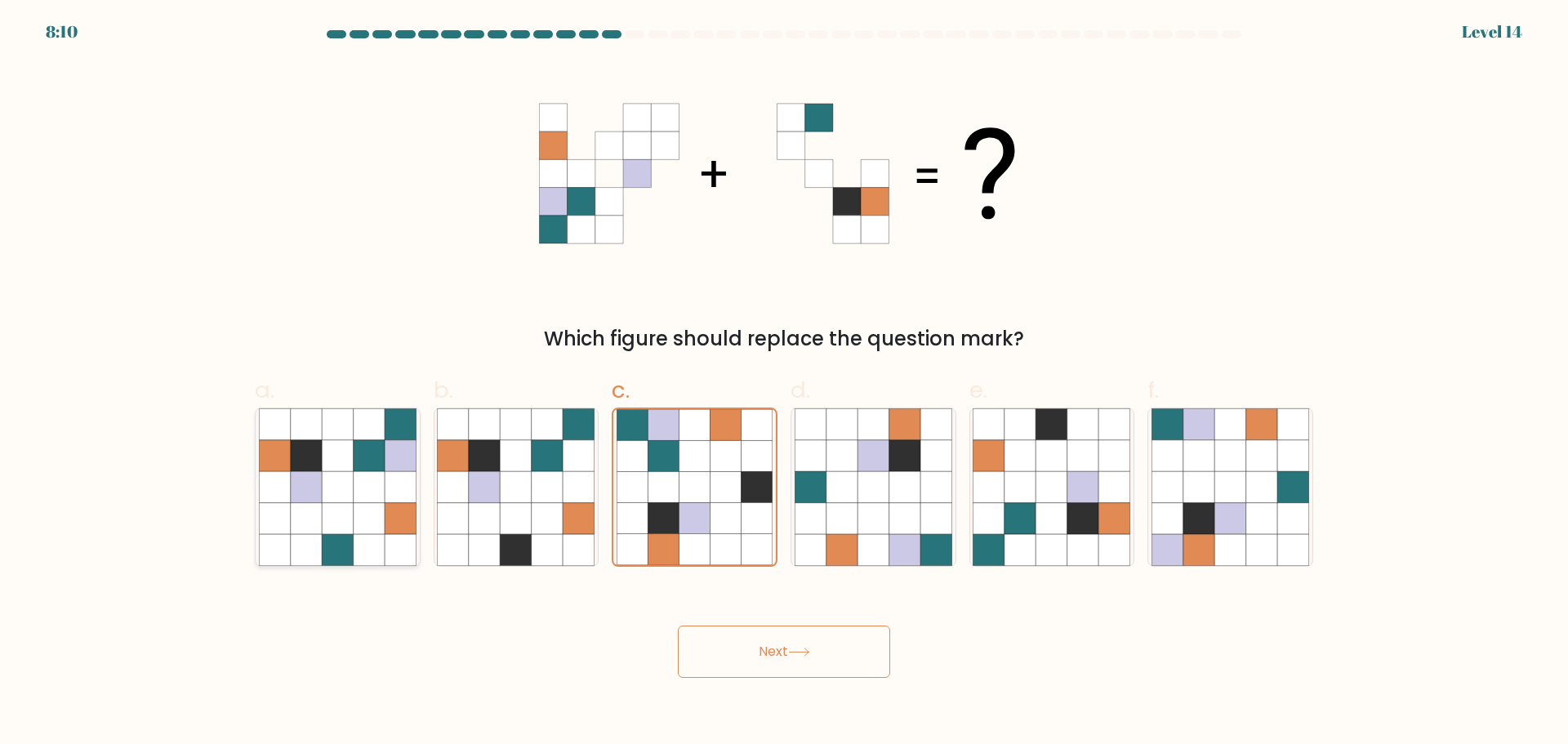
radio input "true"
click at [759, 649] on button "Next" at bounding box center [784, 651] width 212 height 52
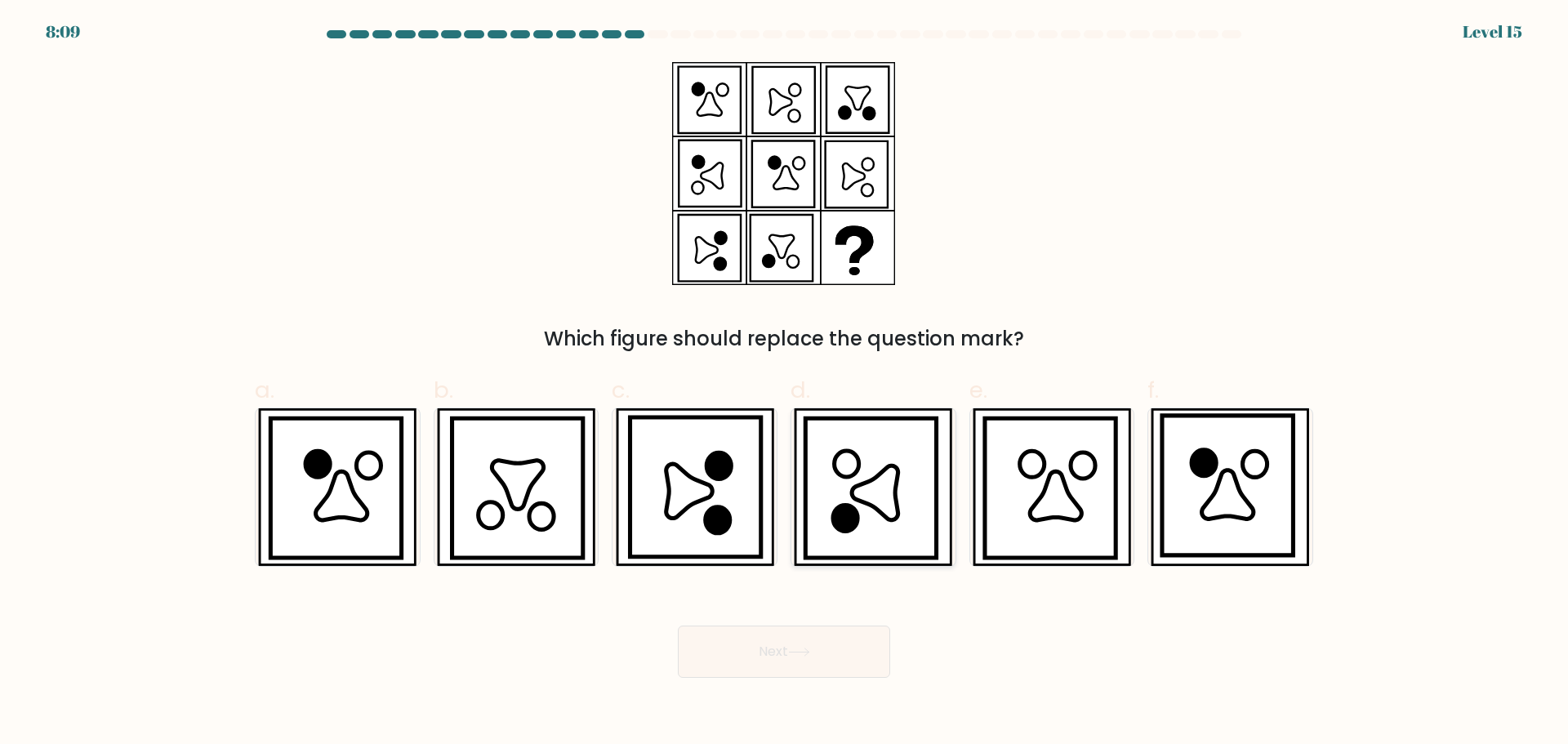
click at [888, 518] on icon at bounding box center [874, 493] width 46 height 55
click at [785, 383] on input "d." at bounding box center [784, 377] width 1 height 10
radio input "true"
click at [834, 649] on button "Next" at bounding box center [784, 651] width 212 height 52
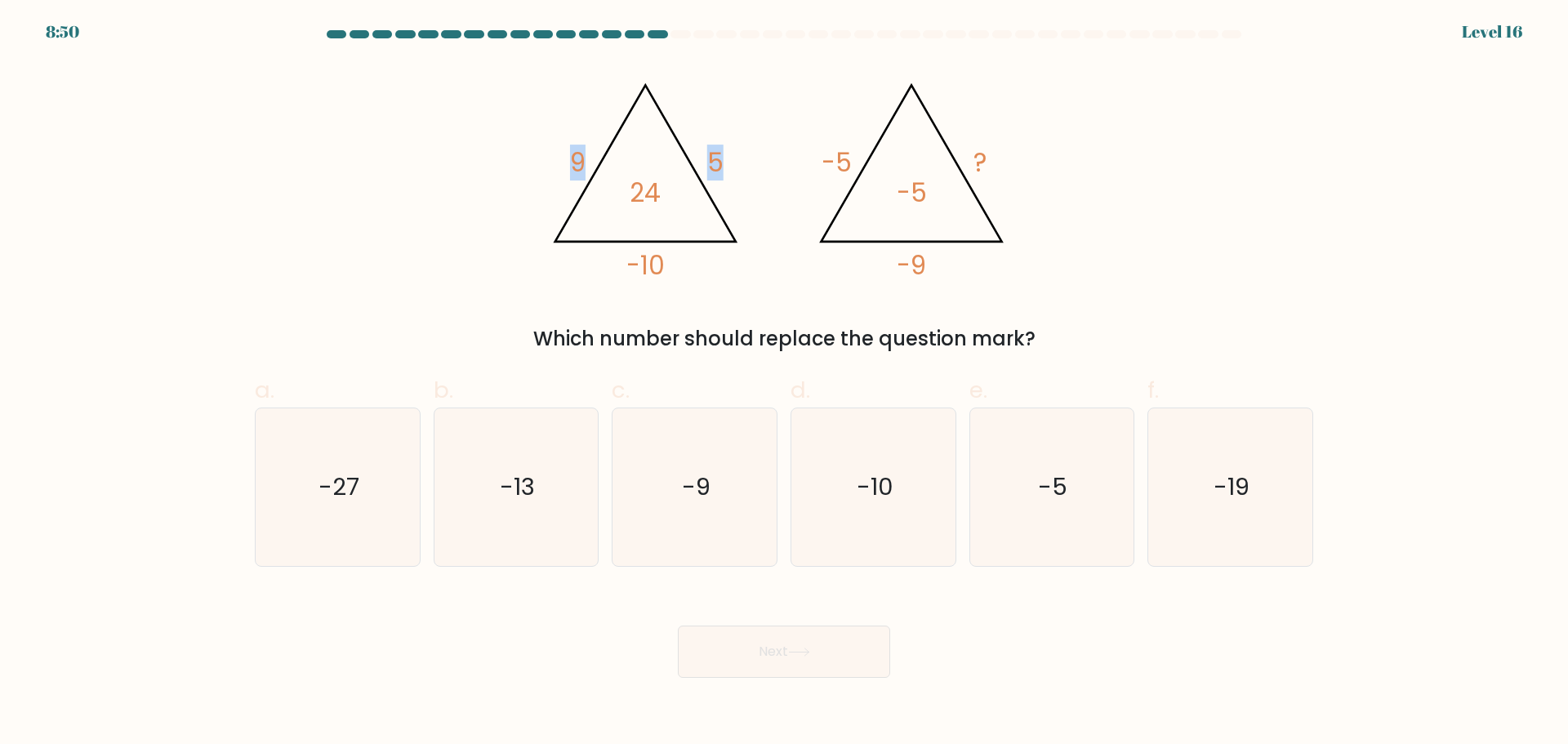
drag, startPoint x: 568, startPoint y: 158, endPoint x: 770, endPoint y: 163, distance: 202.1
click at [770, 163] on icon "@import url('[URL][DOMAIN_NAME]); 9 5 -10 24 @import url('[URL][DOMAIN_NAME]); …" at bounding box center [784, 173] width 490 height 223
drag, startPoint x: 758, startPoint y: 162, endPoint x: 522, endPoint y: 154, distance: 236.1
click at [522, 154] on div "@import url('[URL][DOMAIN_NAME]); 9 5 -10 24 @import url('[URL][DOMAIN_NAME]); …" at bounding box center [784, 208] width 1078 height 292
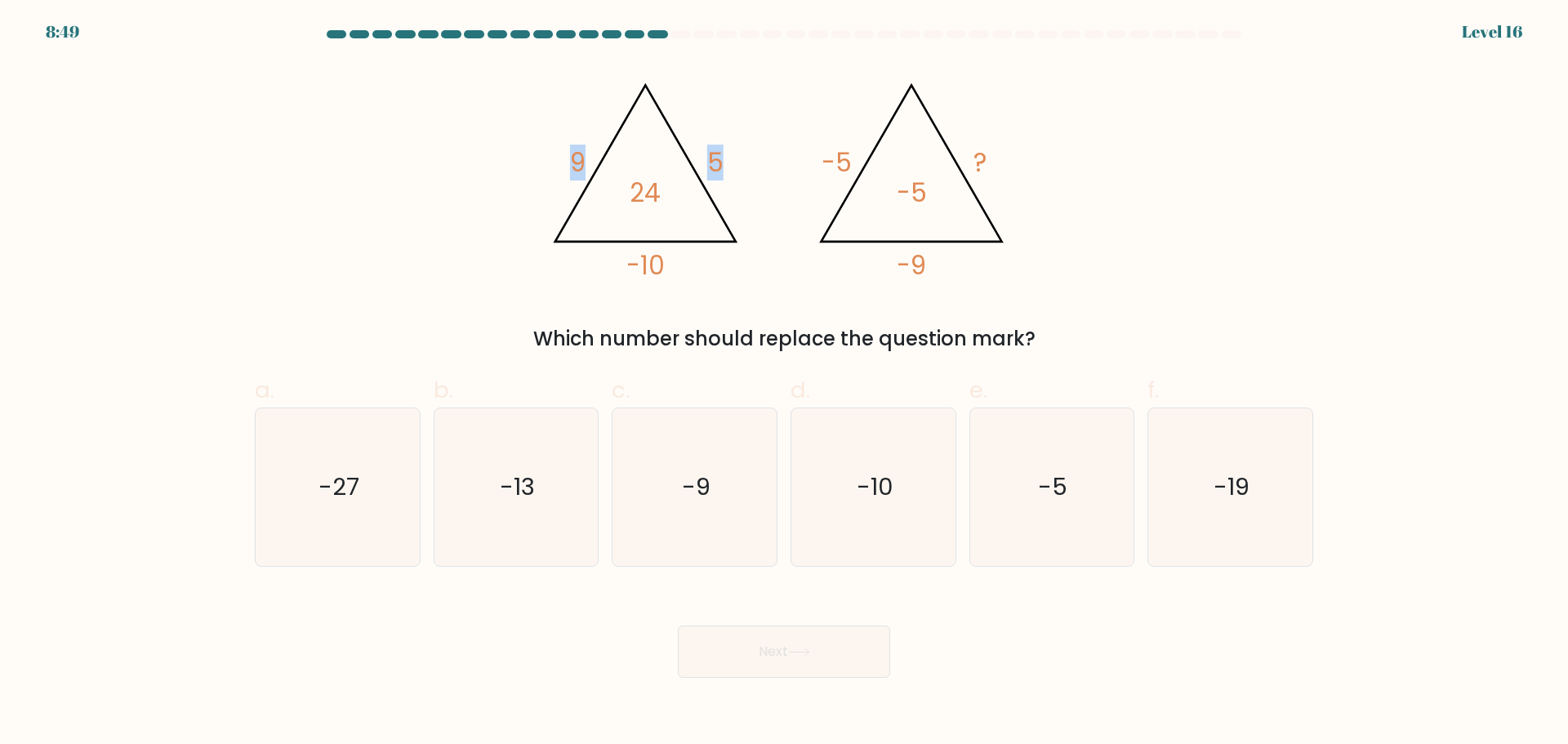
click at [522, 154] on div "@import url('[URL][DOMAIN_NAME]); 9 5 -10 24 @import url('[URL][DOMAIN_NAME]); …" at bounding box center [784, 208] width 1078 height 292
drag, startPoint x: 818, startPoint y: 157, endPoint x: 879, endPoint y: 157, distance: 61.0
click at [874, 157] on icon "@import url('[URL][DOMAIN_NAME]); 9 5 -10 24 @import url('[URL][DOMAIN_NAME]); …" at bounding box center [784, 173] width 490 height 223
drag, startPoint x: 1002, startPoint y: 154, endPoint x: 1015, endPoint y: 154, distance: 13.0
click at [1015, 154] on icon "@import url('[URL][DOMAIN_NAME]); 9 5 -10 24 @import url('[URL][DOMAIN_NAME]); …" at bounding box center [784, 173] width 490 height 223
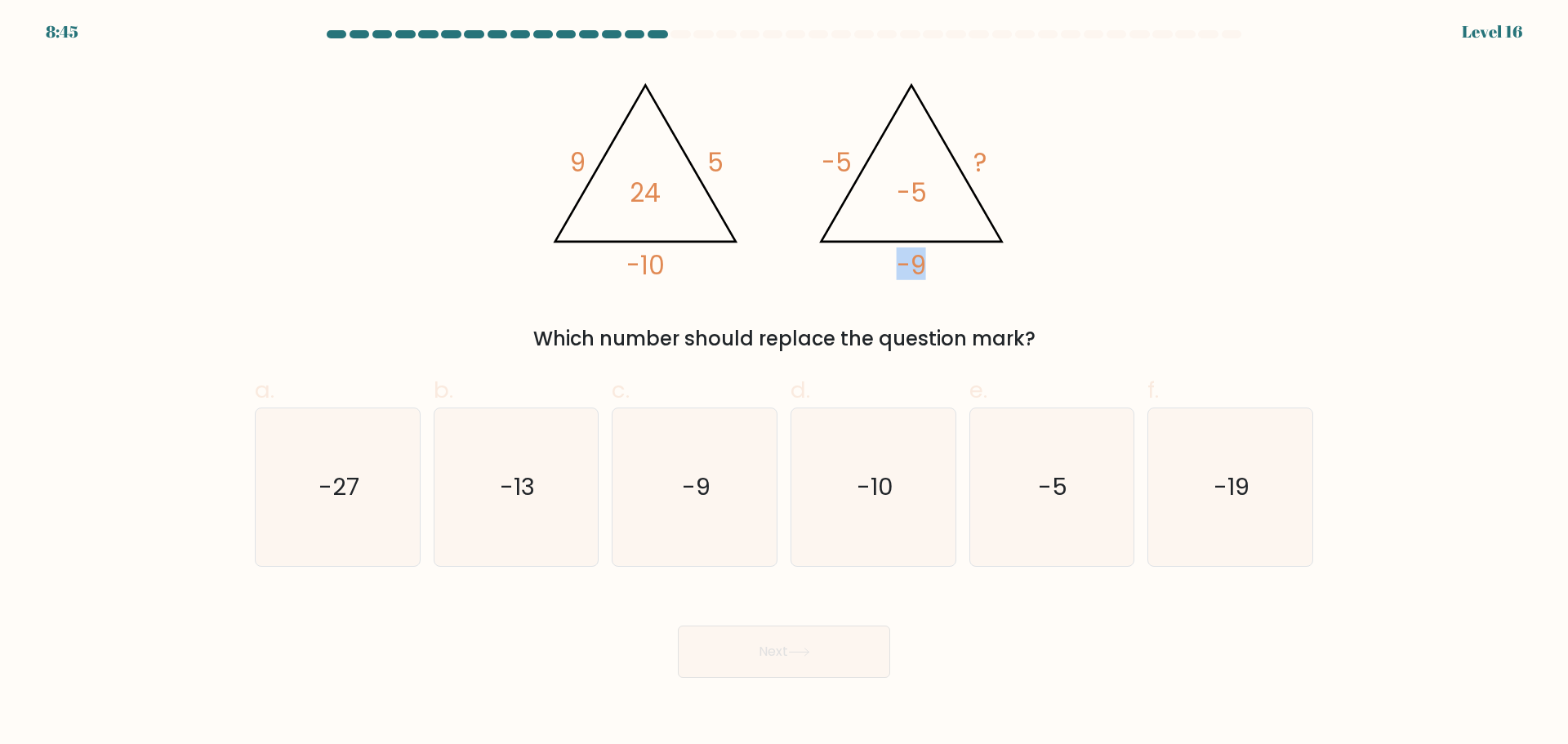
drag, startPoint x: 900, startPoint y: 265, endPoint x: 953, endPoint y: 265, distance: 53.0
click at [953, 265] on icon "@import url('[URL][DOMAIN_NAME]); 9 5 -10 24 @import url('[URL][DOMAIN_NAME]); …" at bounding box center [784, 173] width 490 height 223
drag, startPoint x: 949, startPoint y: 259, endPoint x: 816, endPoint y: 165, distance: 162.9
click at [827, 199] on icon "@import url('[URL][DOMAIN_NAME]); 9 5 -10 24 @import url('[URL][DOMAIN_NAME]); …" at bounding box center [784, 173] width 490 height 223
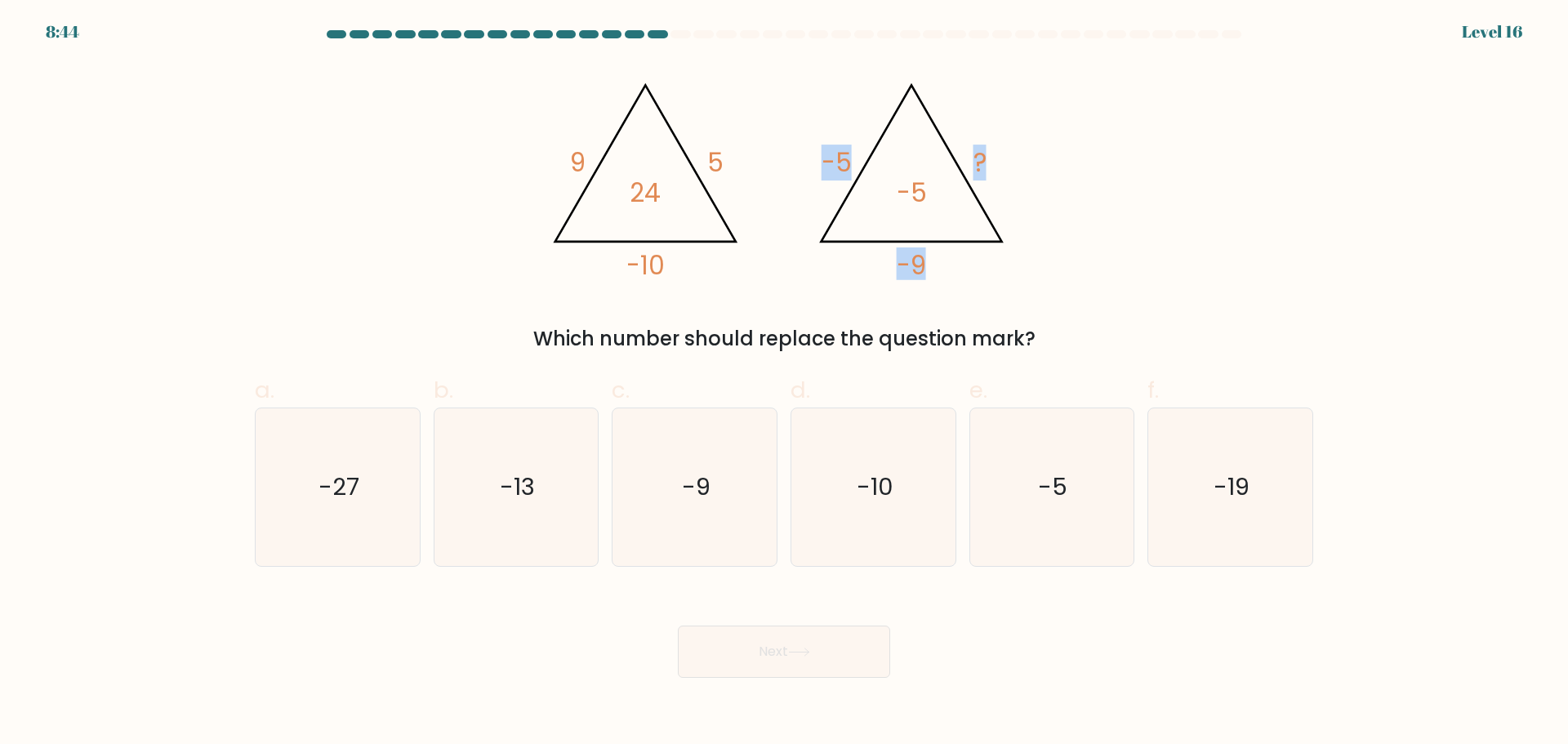
click at [816, 162] on icon "@import url('[URL][DOMAIN_NAME]); 9 5 -10 24 @import url('[URL][DOMAIN_NAME]); …" at bounding box center [784, 173] width 490 height 223
drag, startPoint x: 830, startPoint y: 160, endPoint x: 853, endPoint y: 161, distance: 23.0
click at [852, 161] on icon "@import url('[URL][DOMAIN_NAME]); 9 5 -10 24 @import url('[URL][DOMAIN_NAME]); …" at bounding box center [784, 173] width 490 height 223
drag, startPoint x: 945, startPoint y: 279, endPoint x: 907, endPoint y: 269, distance: 39.3
click at [907, 269] on icon "@import url('[URL][DOMAIN_NAME]); 9 5 -10 24 @import url('[URL][DOMAIN_NAME]); …" at bounding box center [784, 173] width 490 height 223
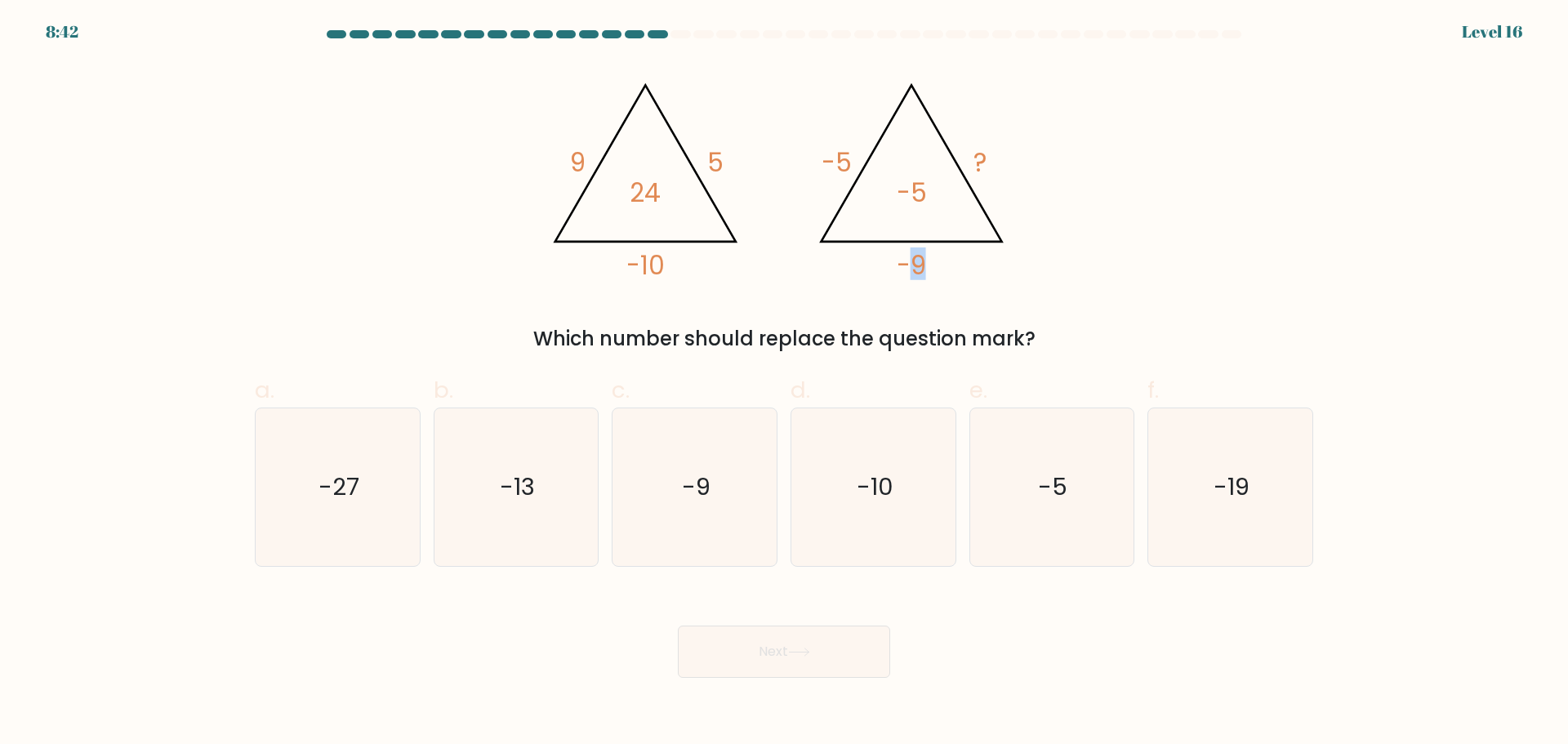
click at [907, 269] on tspan "-9" at bounding box center [913, 265] width 30 height 36
drag, startPoint x: 976, startPoint y: 153, endPoint x: 1018, endPoint y: 162, distance: 43.0
click at [1014, 162] on icon "@import url('[URL][DOMAIN_NAME]); 9 5 -10 24 @import url('[URL][DOMAIN_NAME]); …" at bounding box center [784, 173] width 490 height 223
drag, startPoint x: 1018, startPoint y: 162, endPoint x: 1026, endPoint y: 168, distance: 10.0
click at [1019, 165] on icon "@import url('[URL][DOMAIN_NAME]); 9 5 -10 24 @import url('[URL][DOMAIN_NAME]); …" at bounding box center [784, 173] width 490 height 223
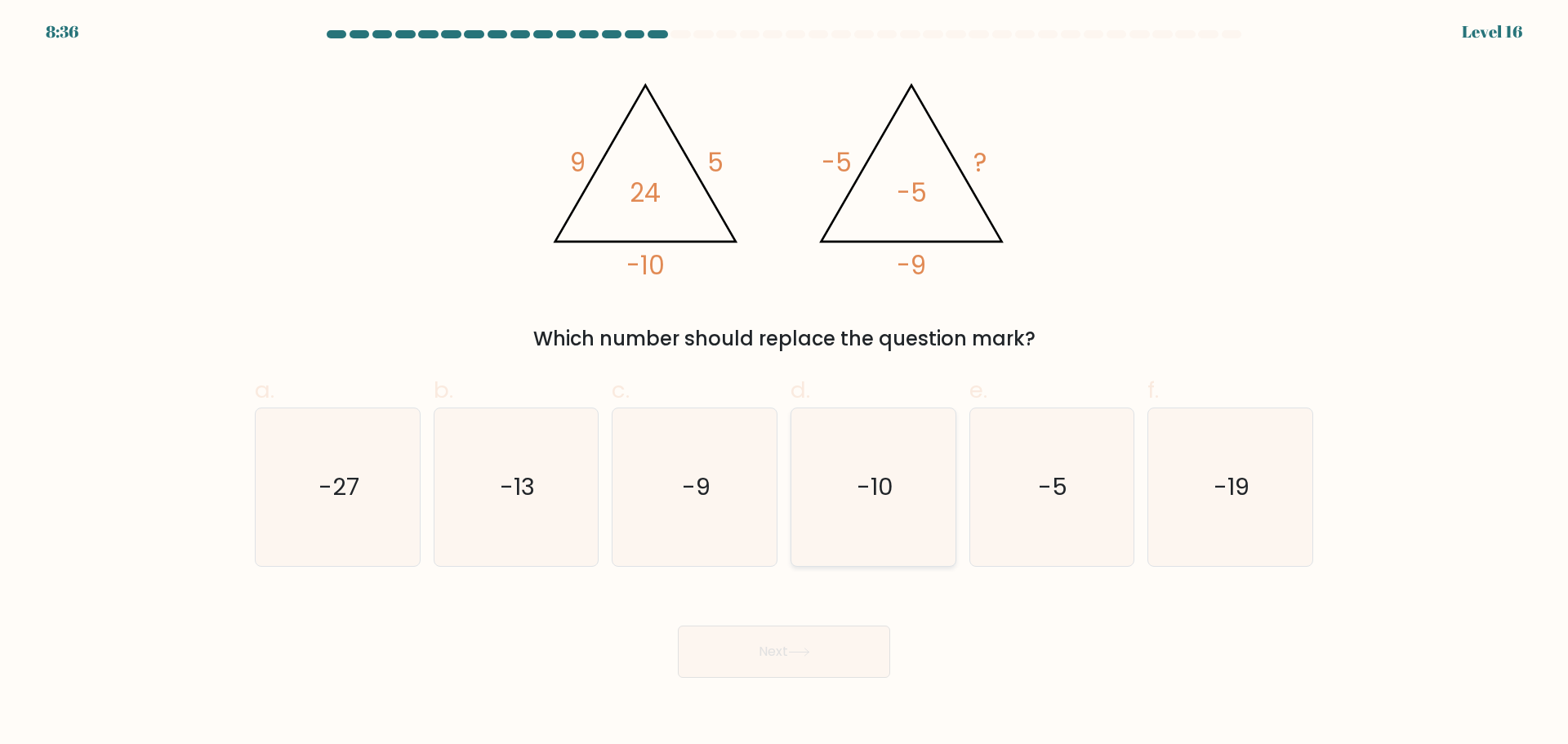
click at [821, 490] on icon "-10" at bounding box center [874, 487] width 157 height 157
click at [785, 383] on input "d. -10" at bounding box center [784, 377] width 1 height 10
radio input "true"
click at [721, 491] on icon "-9" at bounding box center [694, 487] width 157 height 157
click at [784, 383] on input "c. -9" at bounding box center [784, 377] width 1 height 10
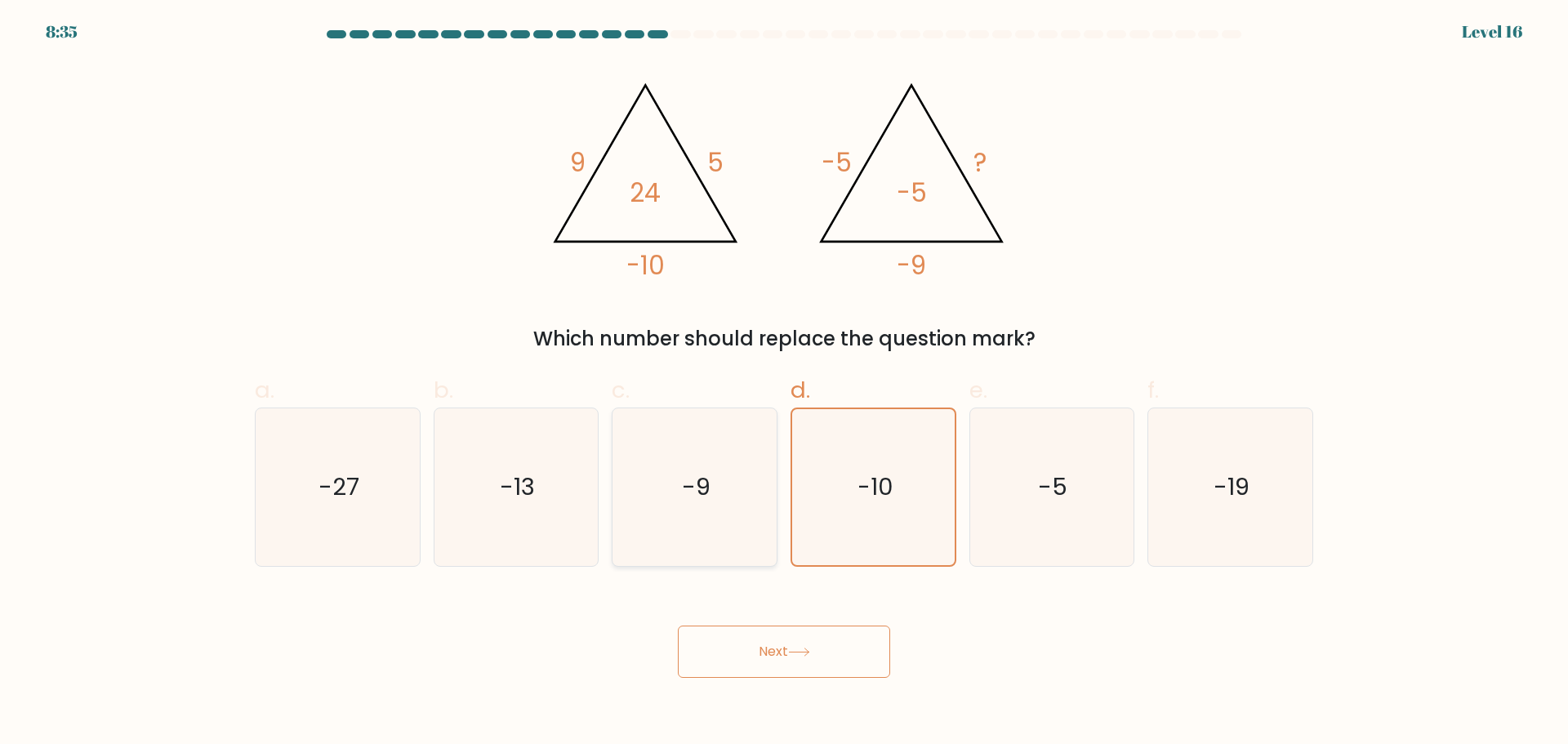
radio input "true"
click at [799, 656] on icon at bounding box center [798, 652] width 22 height 9
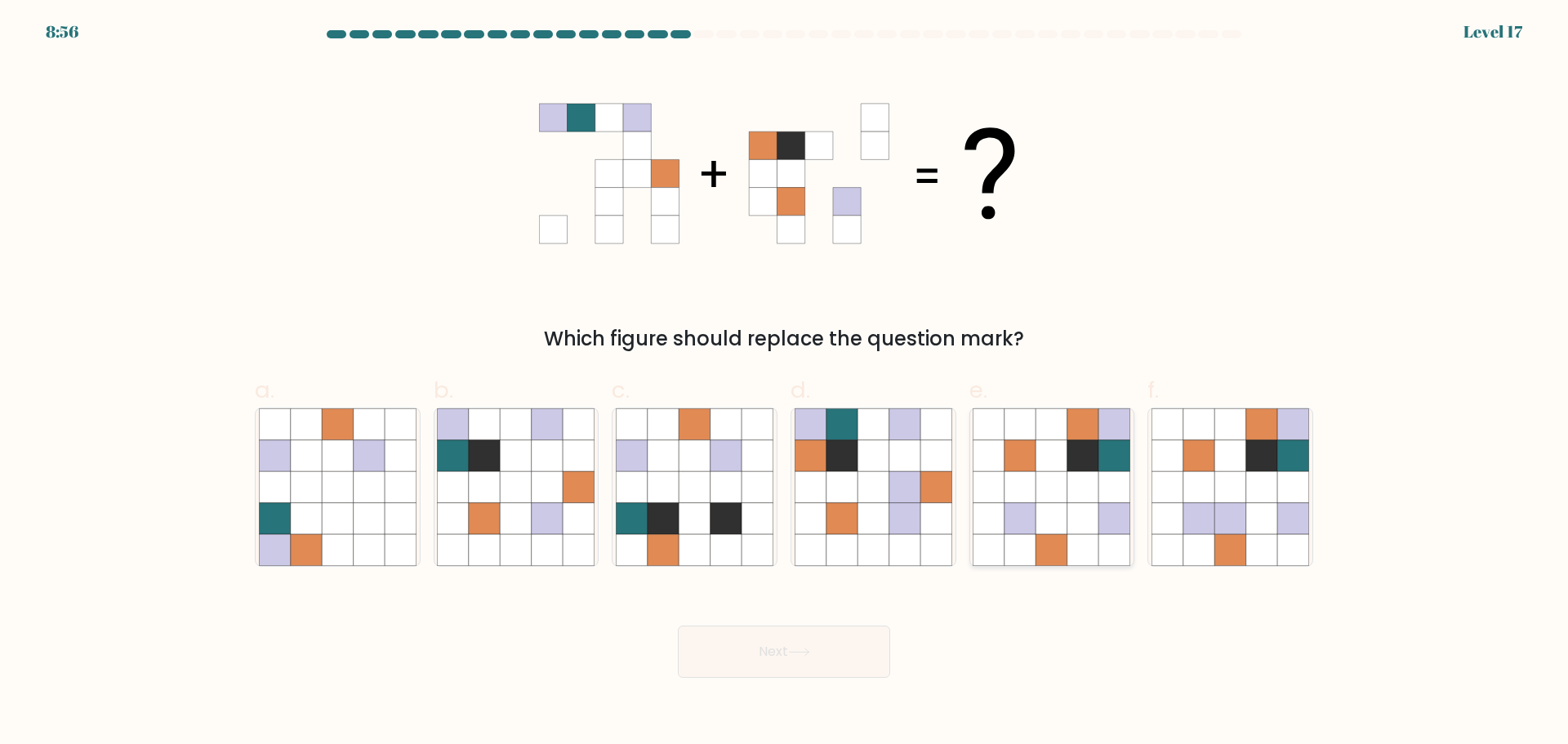
click at [1051, 541] on icon at bounding box center [1053, 550] width 31 height 31
click at [785, 383] on input "e." at bounding box center [784, 377] width 1 height 10
radio input "true"
click at [724, 643] on button "Next" at bounding box center [784, 651] width 212 height 52
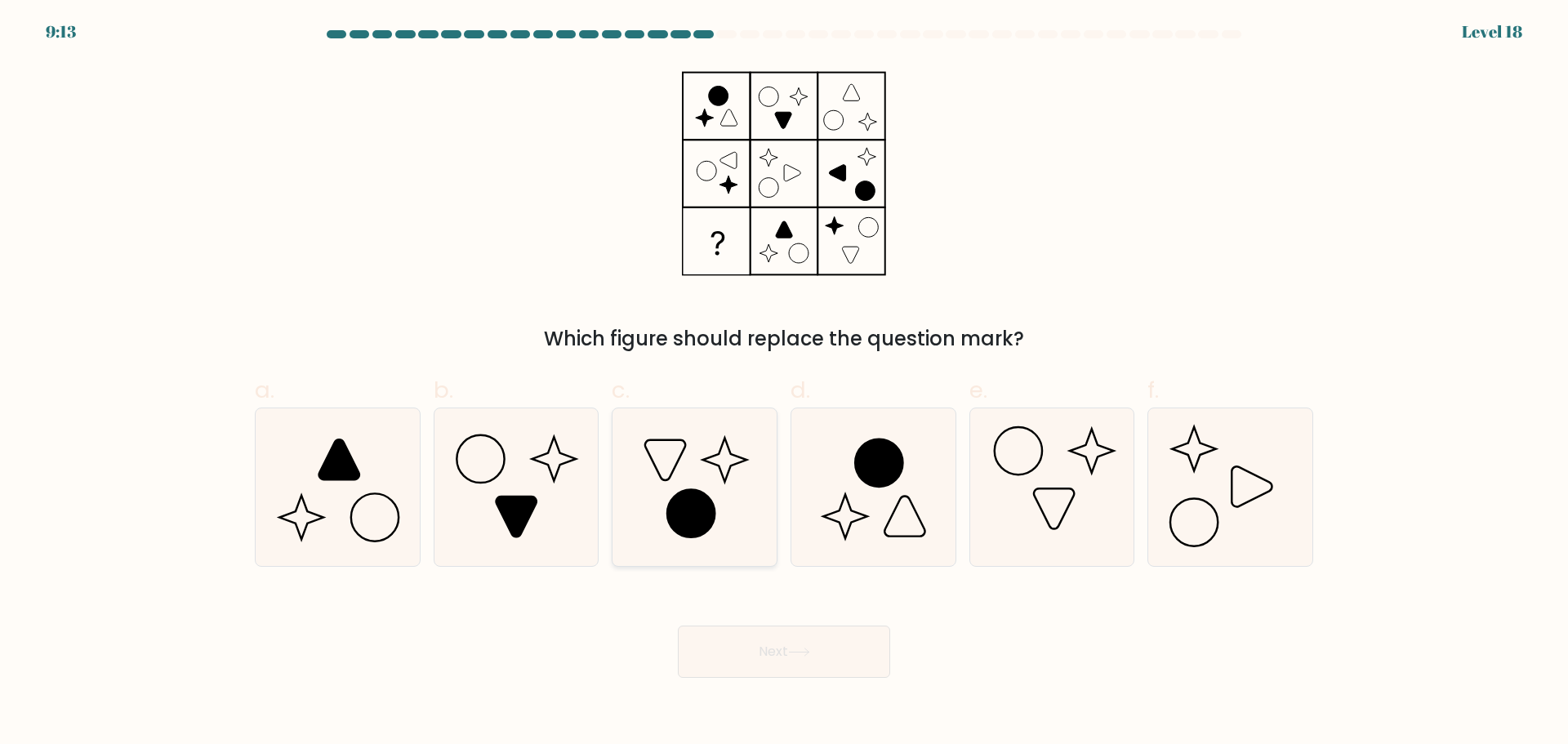
click at [714, 499] on icon at bounding box center [694, 487] width 157 height 157
click at [784, 383] on input "c." at bounding box center [784, 377] width 1 height 10
radio input "true"
click at [775, 651] on button "Next" at bounding box center [784, 651] width 212 height 52
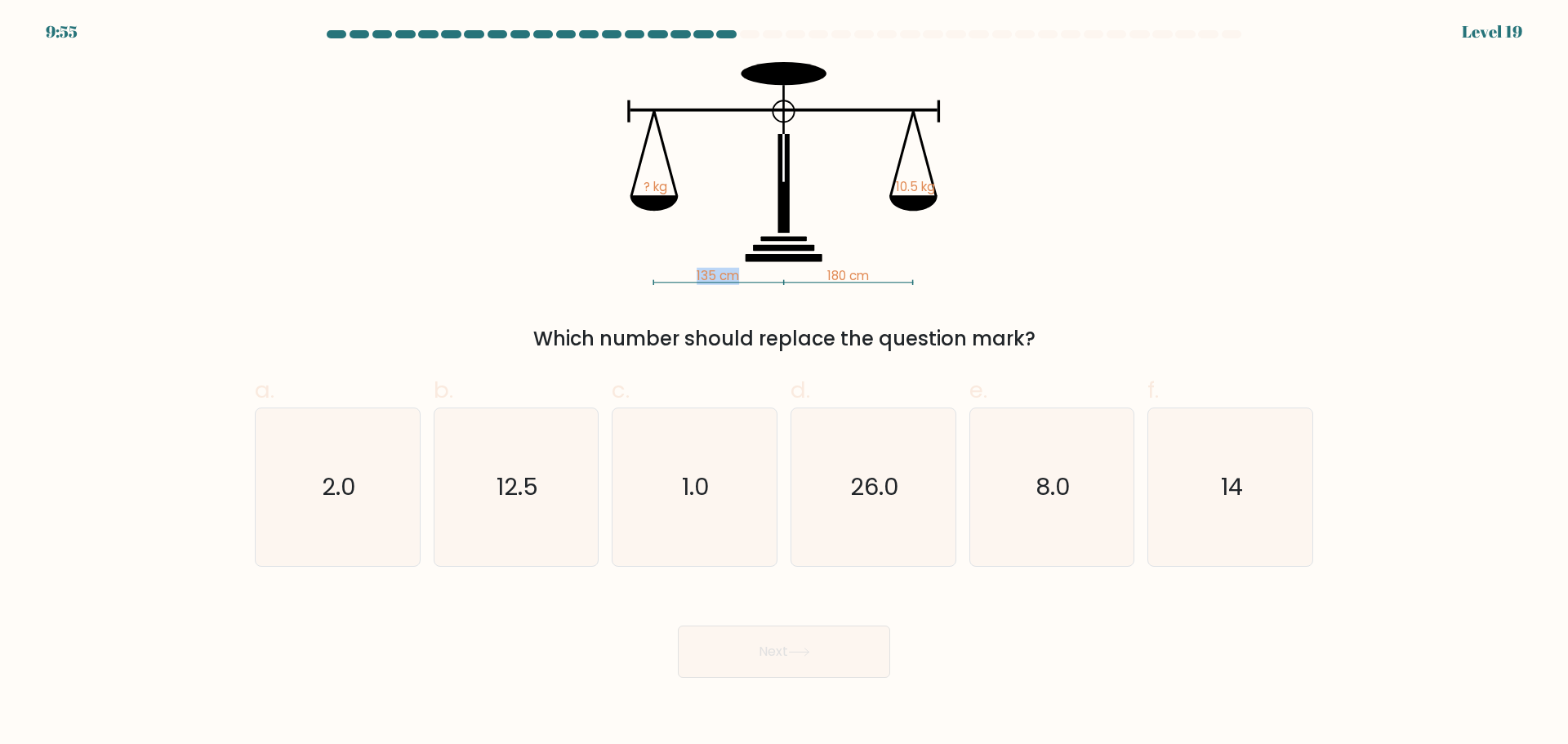
drag, startPoint x: 684, startPoint y: 278, endPoint x: 767, endPoint y: 281, distance: 83.1
click at [767, 281] on icon "135 cm 180 cm ? kg 10.5 kg" at bounding box center [784, 173] width 490 height 223
click at [1236, 502] on text "14" at bounding box center [1232, 486] width 22 height 32
click at [785, 383] on input "f. 14" at bounding box center [784, 377] width 1 height 10
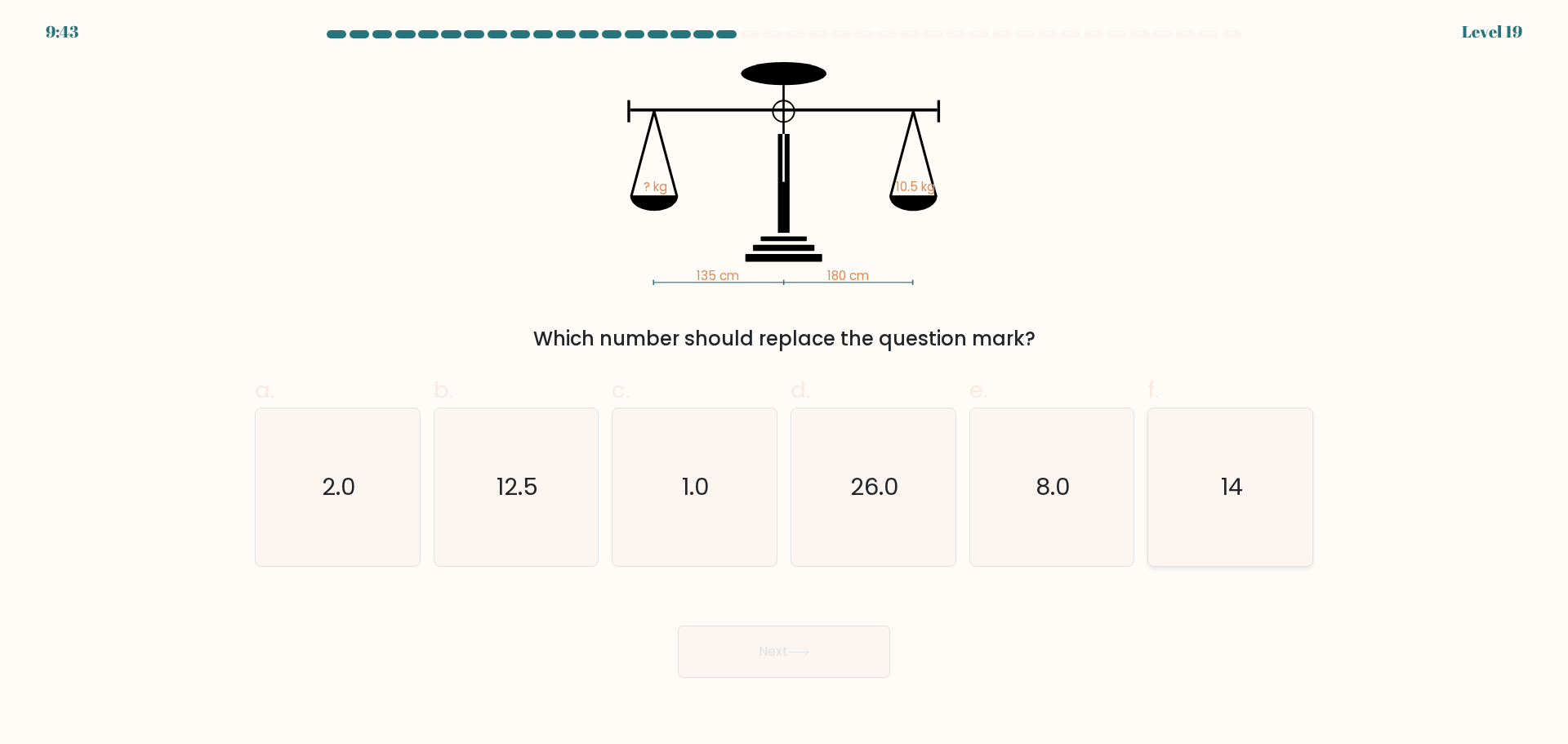
radio input "true"
click at [796, 666] on button "Next" at bounding box center [784, 651] width 212 height 52
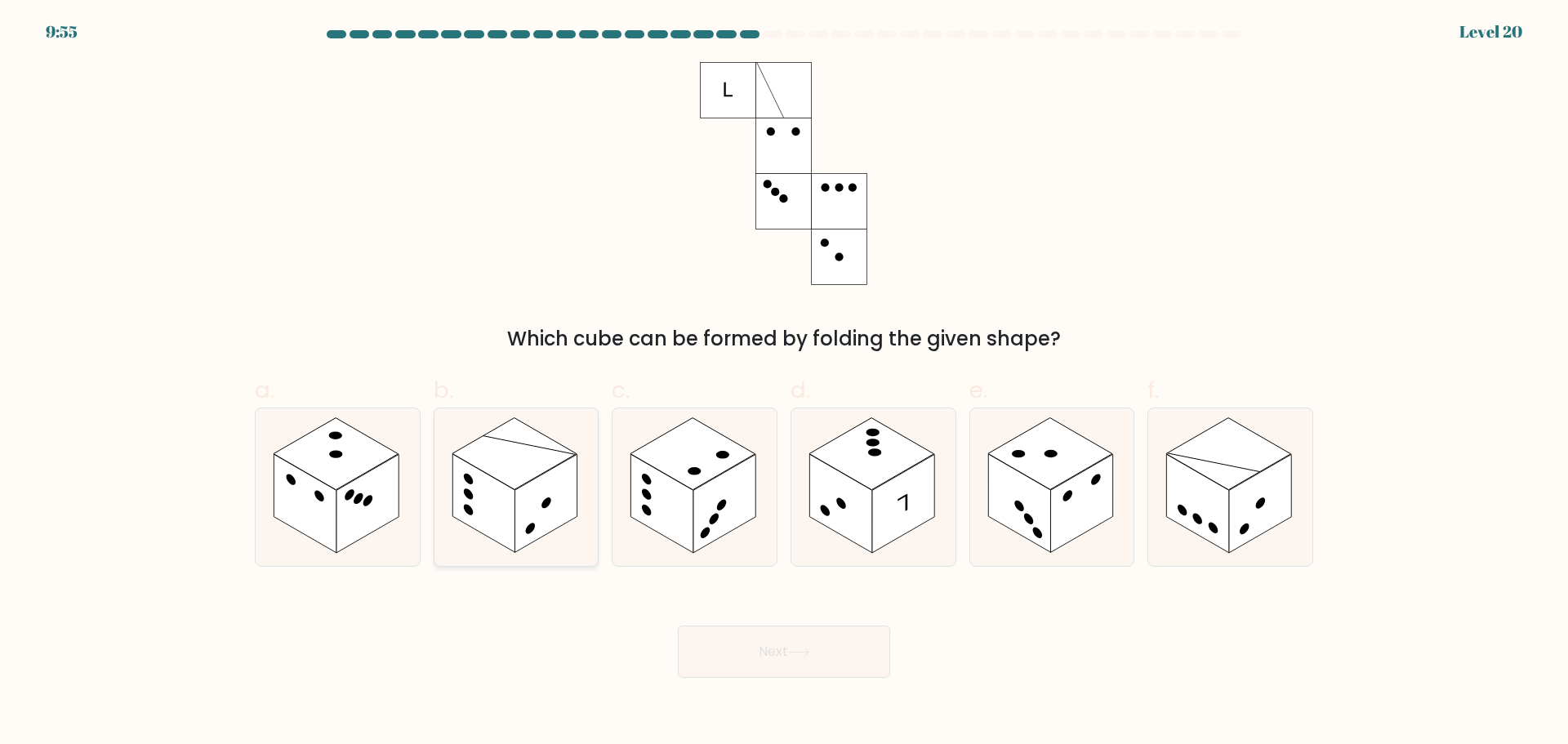
click at [558, 541] on icon at bounding box center [516, 487] width 164 height 157
click at [784, 383] on input "b." at bounding box center [784, 377] width 1 height 10
radio input "true"
drag, startPoint x: 261, startPoint y: 513, endPoint x: 494, endPoint y: 512, distance: 233.0
click at [376, 513] on icon at bounding box center [338, 487] width 164 height 157
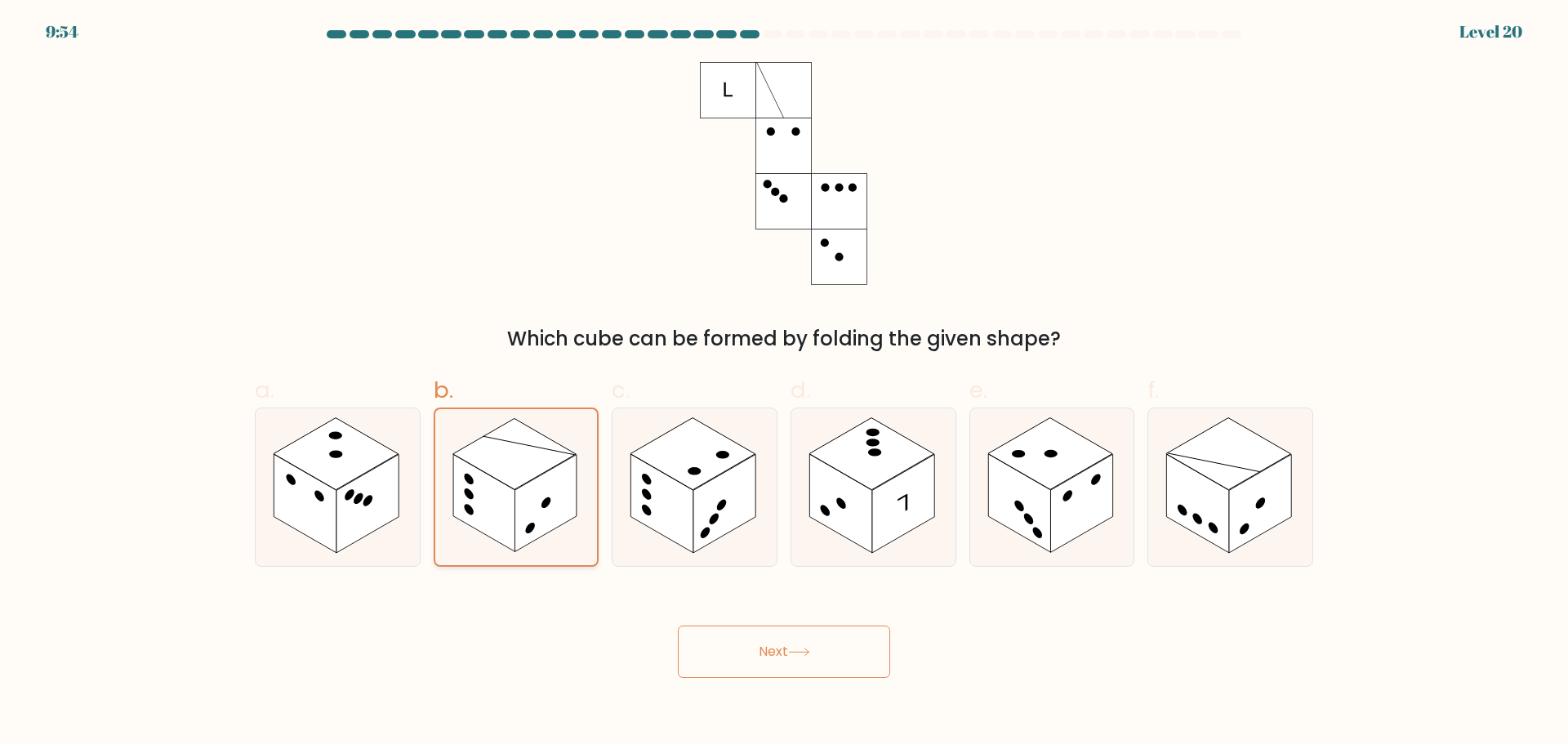
click at [784, 383] on input "a." at bounding box center [784, 377] width 1 height 10
radio input "true"
click at [501, 510] on rect at bounding box center [483, 503] width 62 height 99
click at [784, 383] on input "b." at bounding box center [784, 377] width 1 height 10
radio input "true"
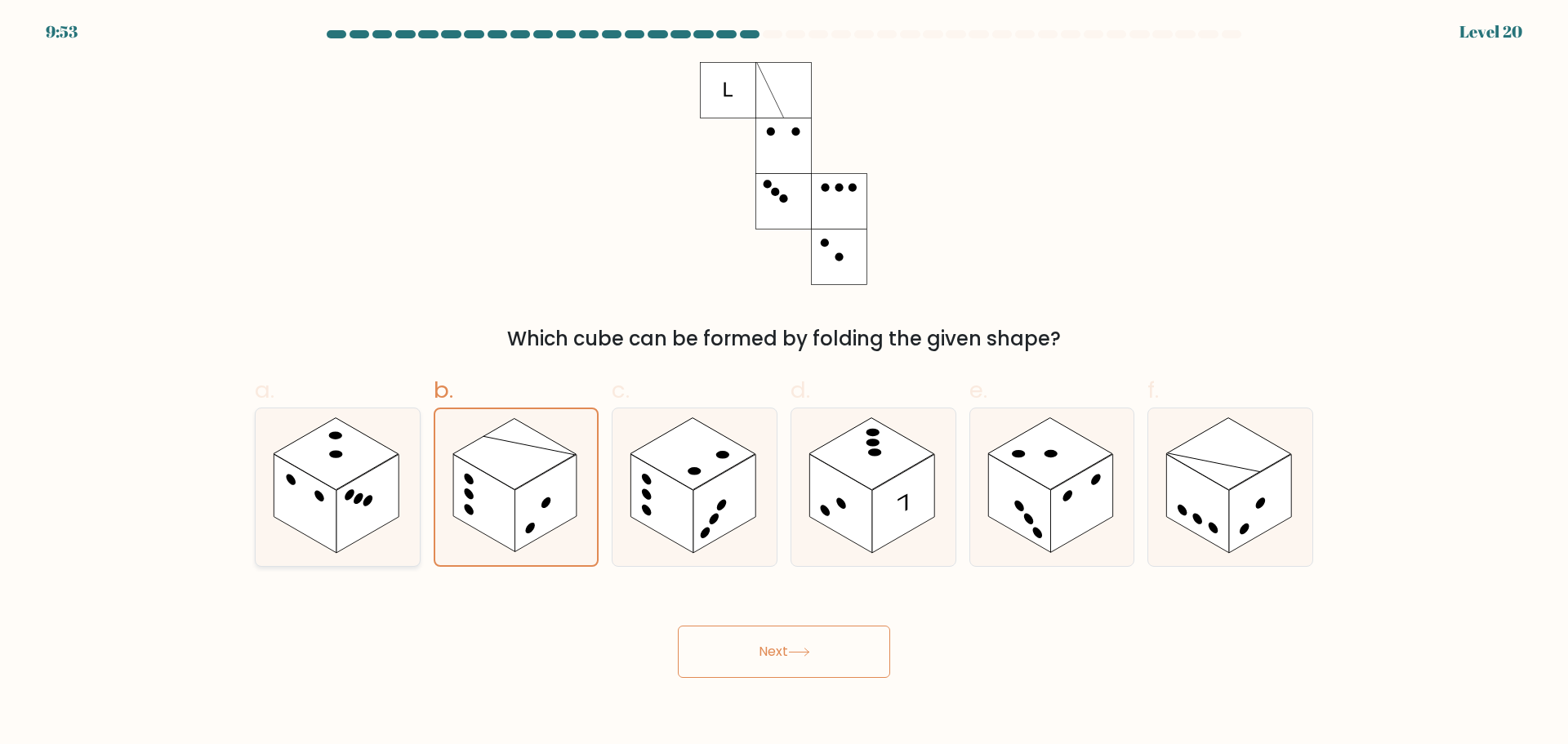
click at [409, 536] on icon at bounding box center [338, 487] width 164 height 157
click at [784, 383] on input "a." at bounding box center [784, 377] width 1 height 10
radio input "true"
click at [501, 541] on rect at bounding box center [483, 503] width 62 height 99
click at [784, 383] on input "b." at bounding box center [784, 377] width 1 height 10
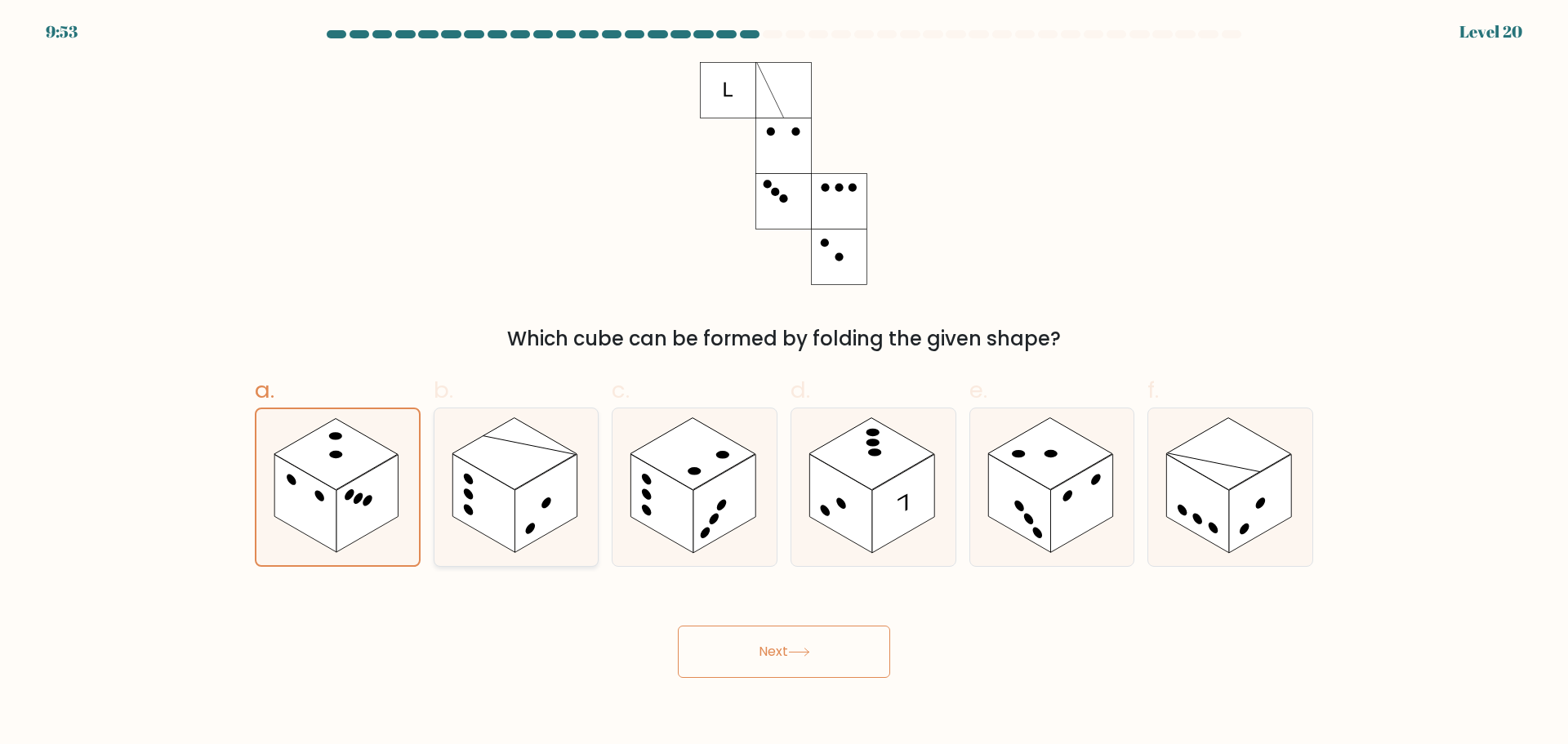
radio input "true"
click at [509, 559] on icon at bounding box center [516, 486] width 162 height 156
click at [784, 383] on input "b." at bounding box center [784, 377] width 1 height 10
click at [522, 629] on div "Next" at bounding box center [784, 631] width 1078 height 92
click at [872, 547] on rect at bounding box center [840, 503] width 62 height 99
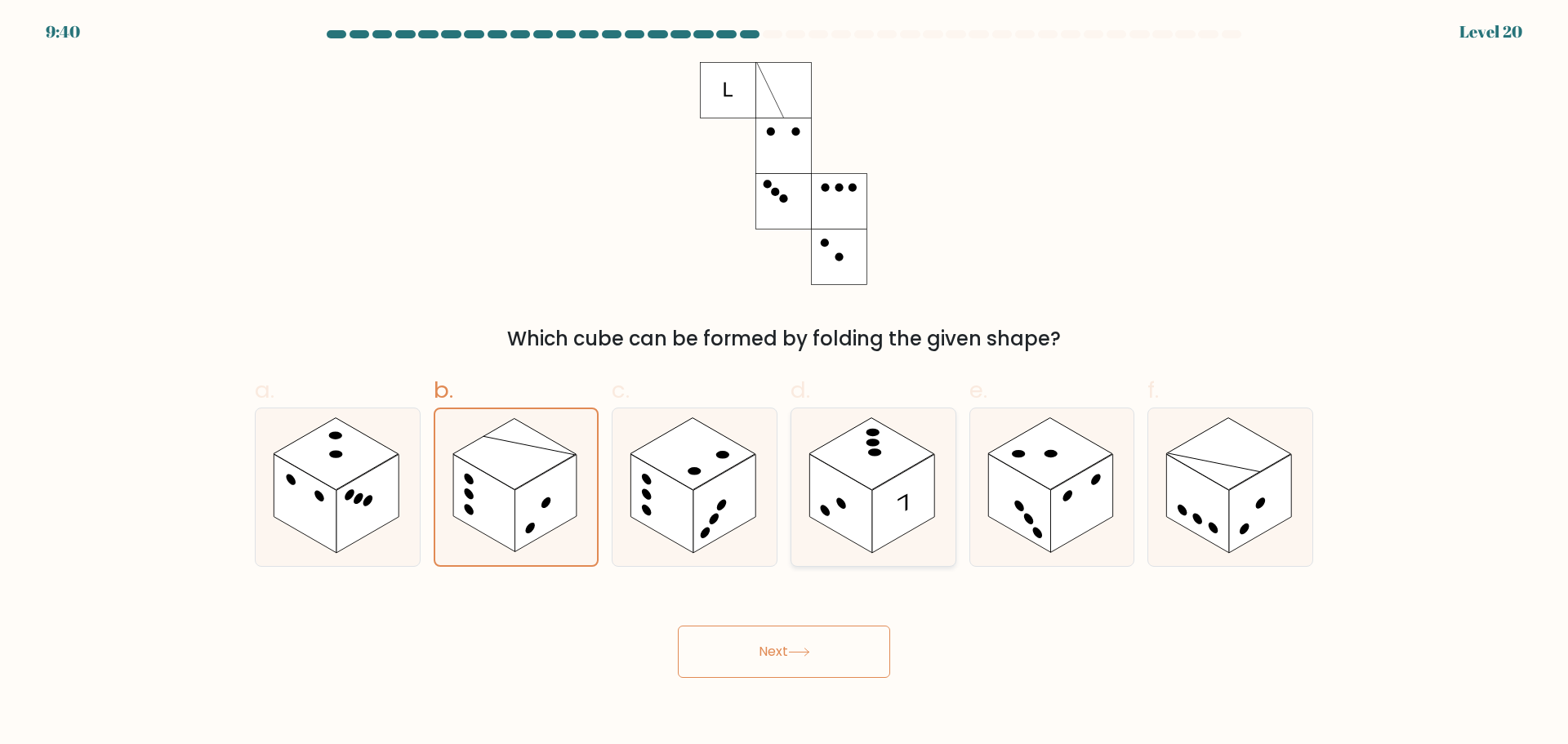
click at [785, 383] on input "d." at bounding box center [784, 377] width 1 height 10
radio input "true"
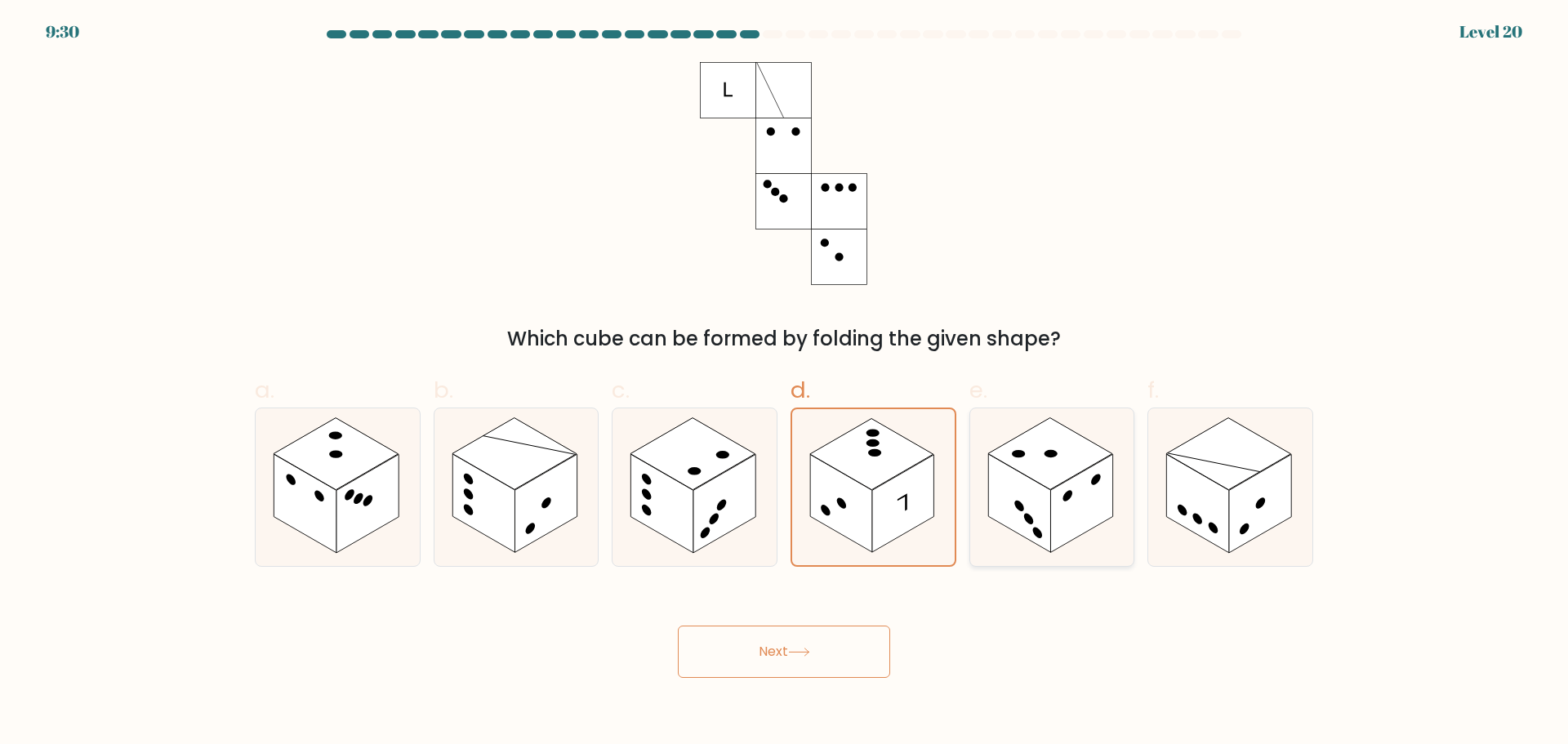
click at [1080, 548] on icon at bounding box center [1053, 487] width 164 height 157
click at [785, 383] on input "e." at bounding box center [784, 377] width 1 height 10
radio input "true"
click at [1250, 532] on rect at bounding box center [1260, 503] width 62 height 99
click at [785, 383] on input "f." at bounding box center [784, 377] width 1 height 10
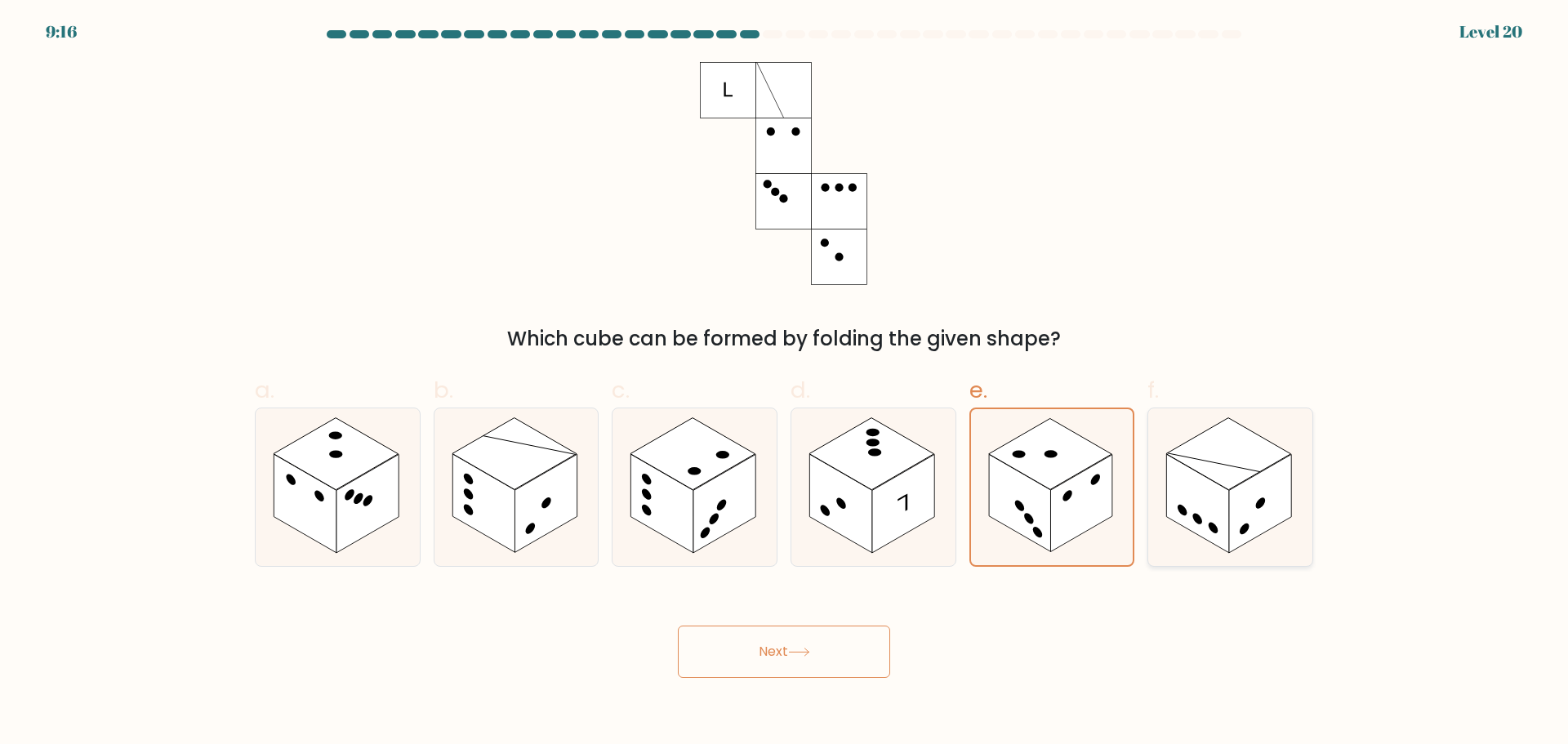
radio input "true"
click at [811, 655] on icon at bounding box center [798, 652] width 22 height 9
